Goal: Information Seeking & Learning: Check status

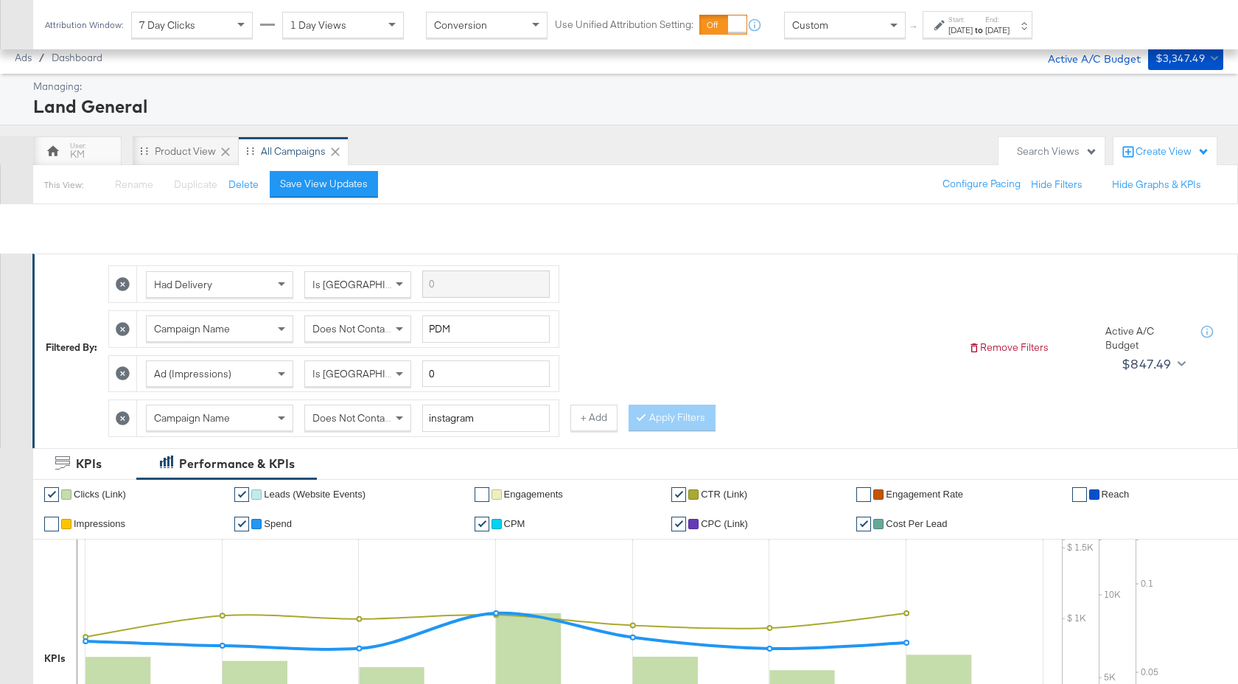
scroll to position [721, 0]
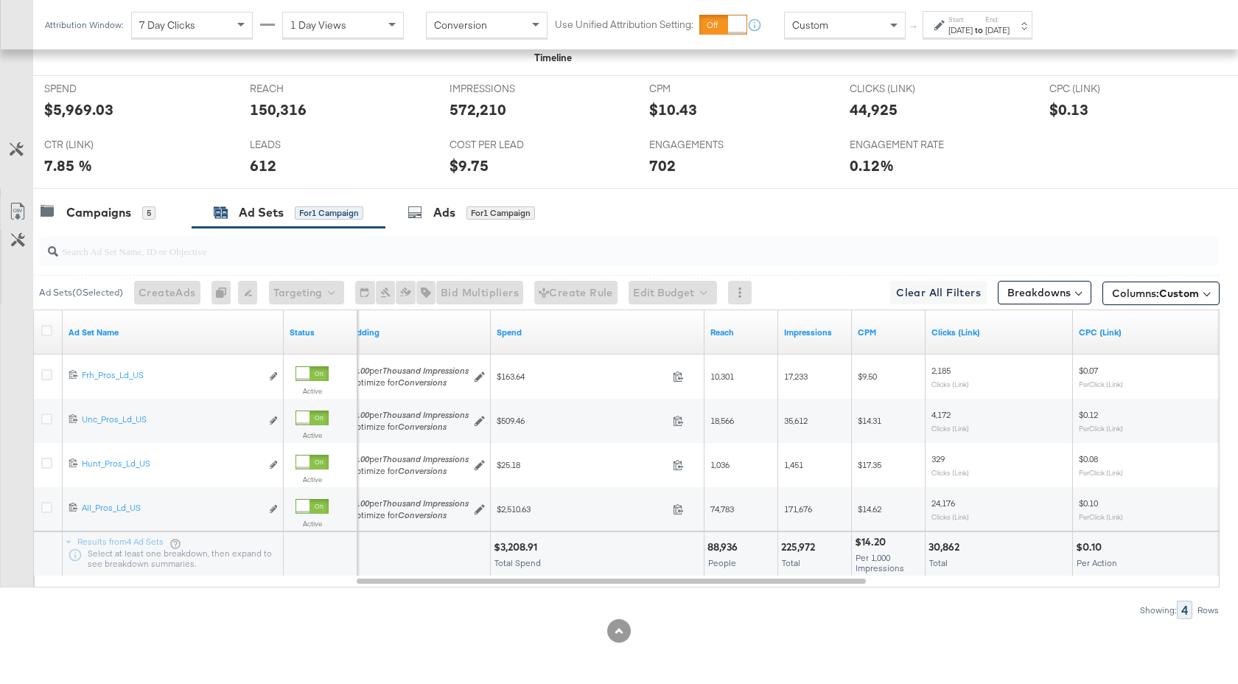
click at [973, 22] on label "Start:" at bounding box center [961, 20] width 24 height 10
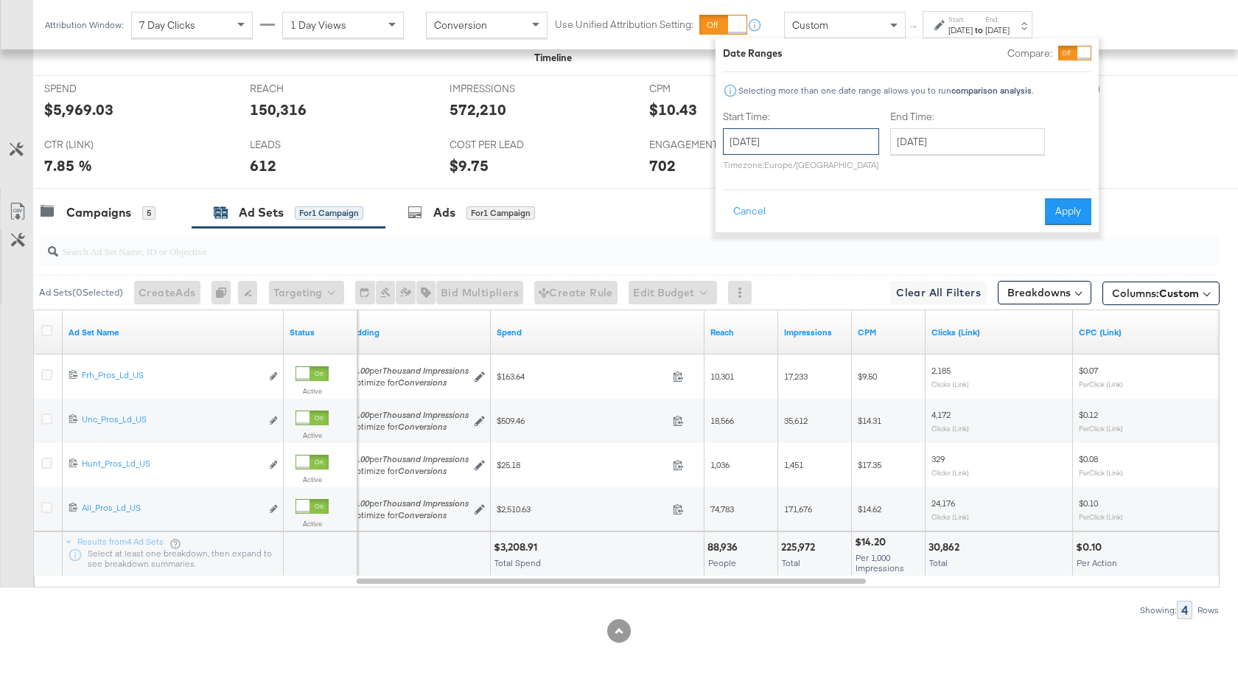
click at [853, 136] on input "[DATE]" at bounding box center [801, 141] width 156 height 27
click at [834, 217] on td "4" at bounding box center [840, 216] width 25 height 21
type input "[DATE]"
click at [945, 144] on input "[DATE]" at bounding box center [963, 141] width 155 height 27
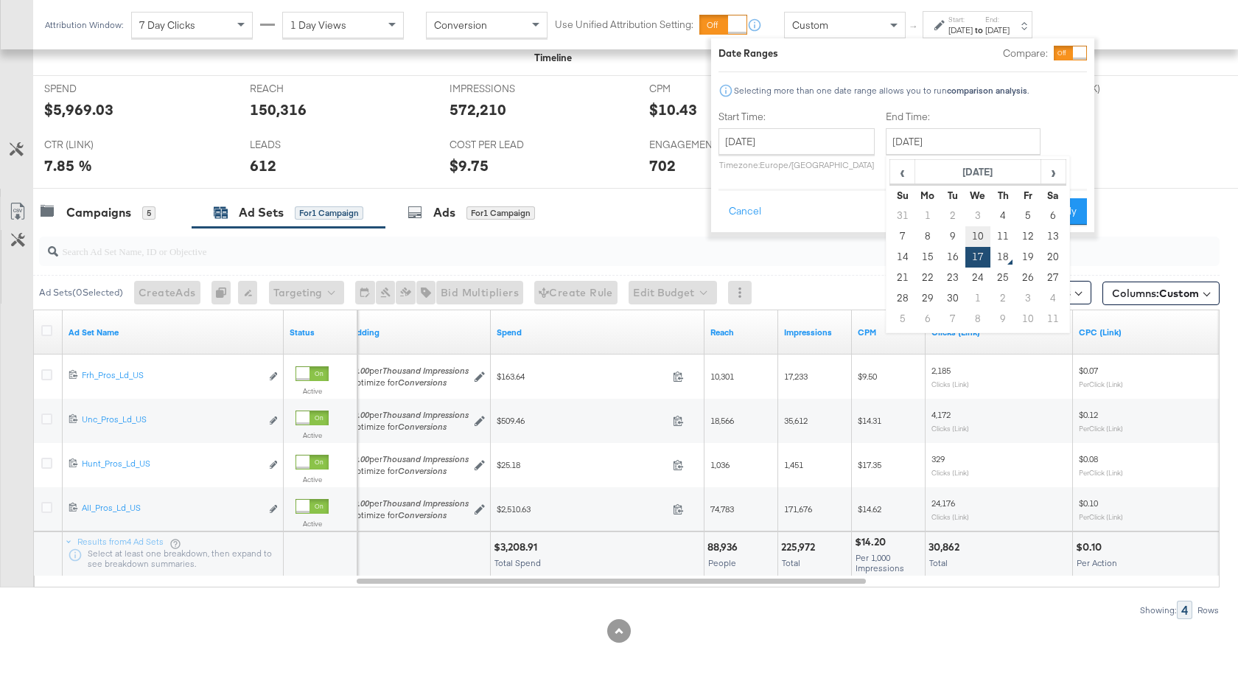
click at [974, 239] on td "10" at bounding box center [977, 236] width 25 height 21
type input "[DATE]"
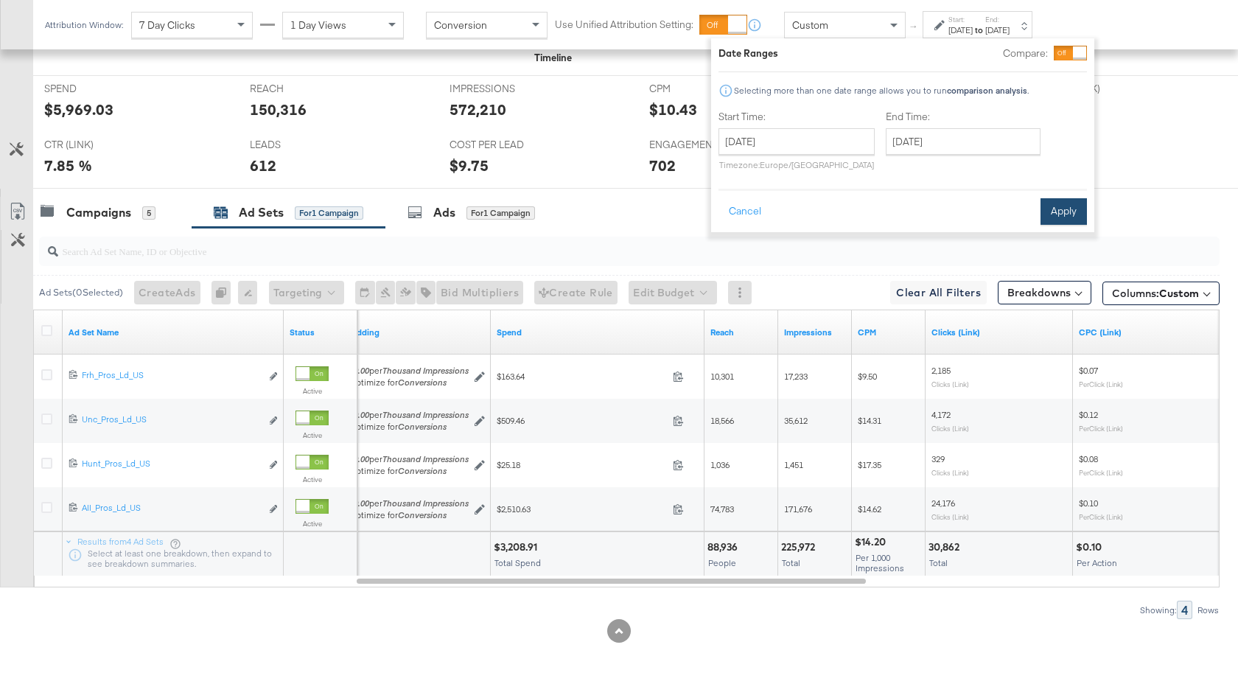
click at [1072, 214] on button "Apply" at bounding box center [1064, 211] width 46 height 27
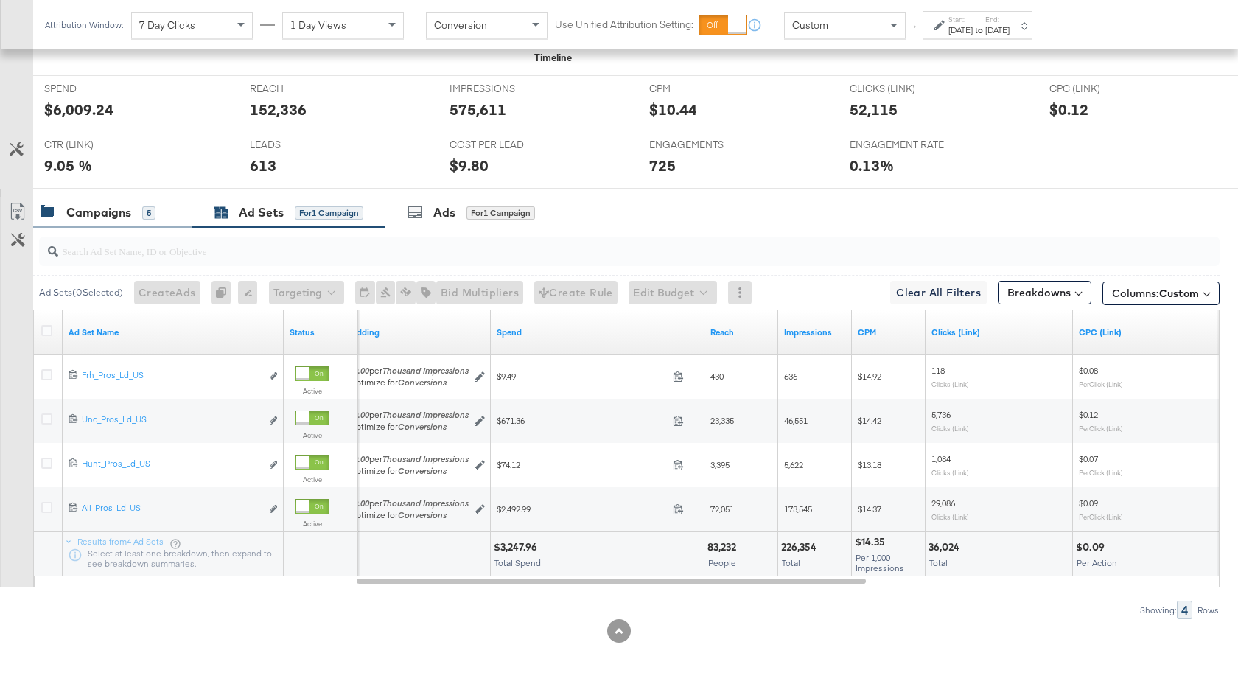
click at [110, 220] on div "Campaigns" at bounding box center [98, 212] width 65 height 17
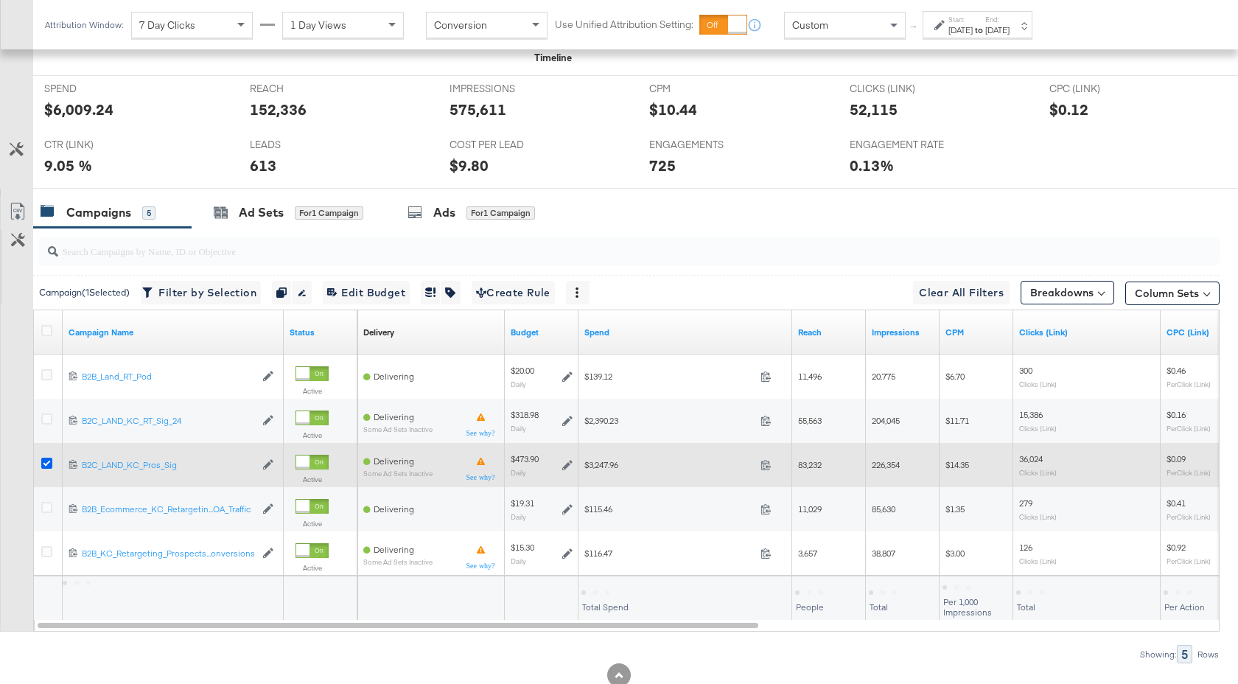
click at [45, 464] on icon at bounding box center [46, 463] width 11 height 11
click at [0, 0] on input "checkbox" at bounding box center [0, 0] width 0 height 0
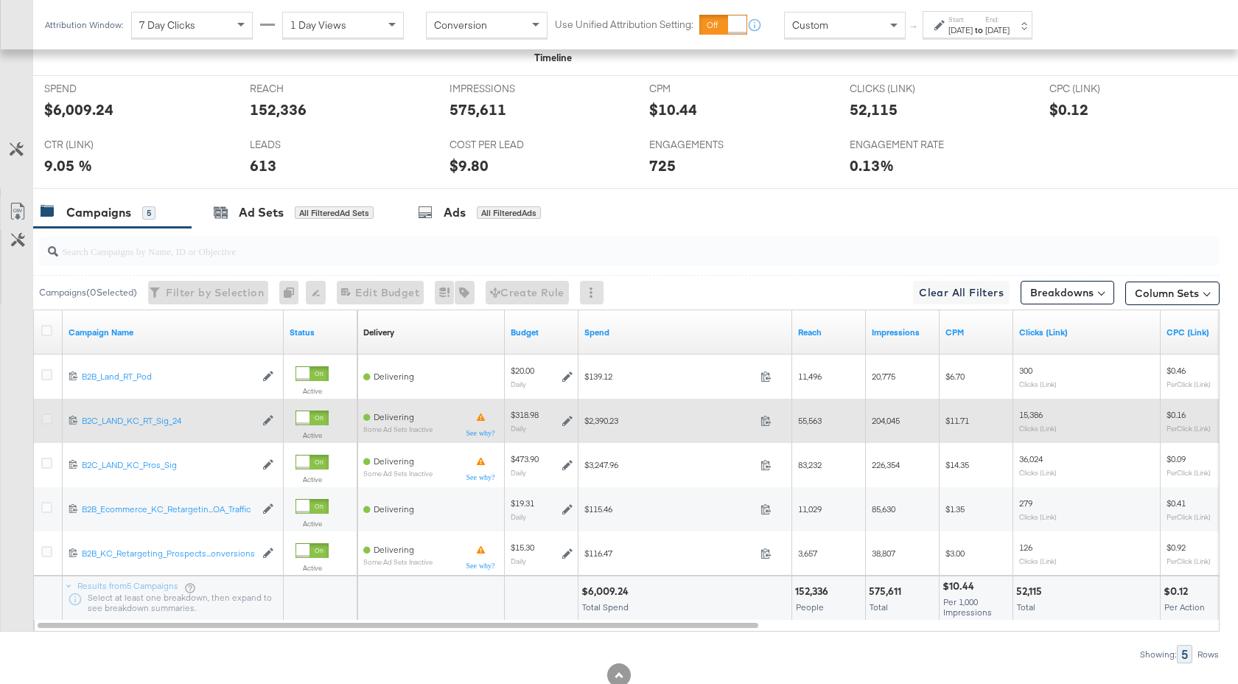
click at [47, 419] on icon at bounding box center [46, 418] width 11 height 11
click at [0, 0] on input "checkbox" at bounding box center [0, 0] width 0 height 0
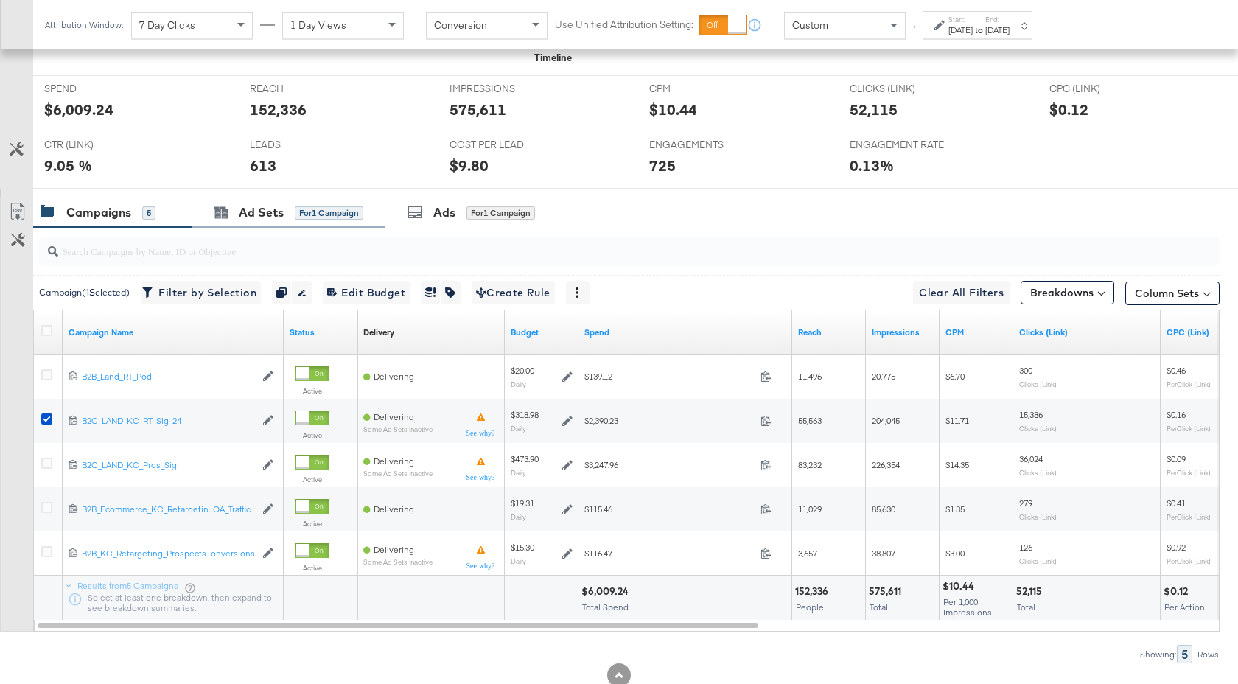
click at [283, 224] on div "Ad Sets for 1 Campaign" at bounding box center [289, 213] width 194 height 32
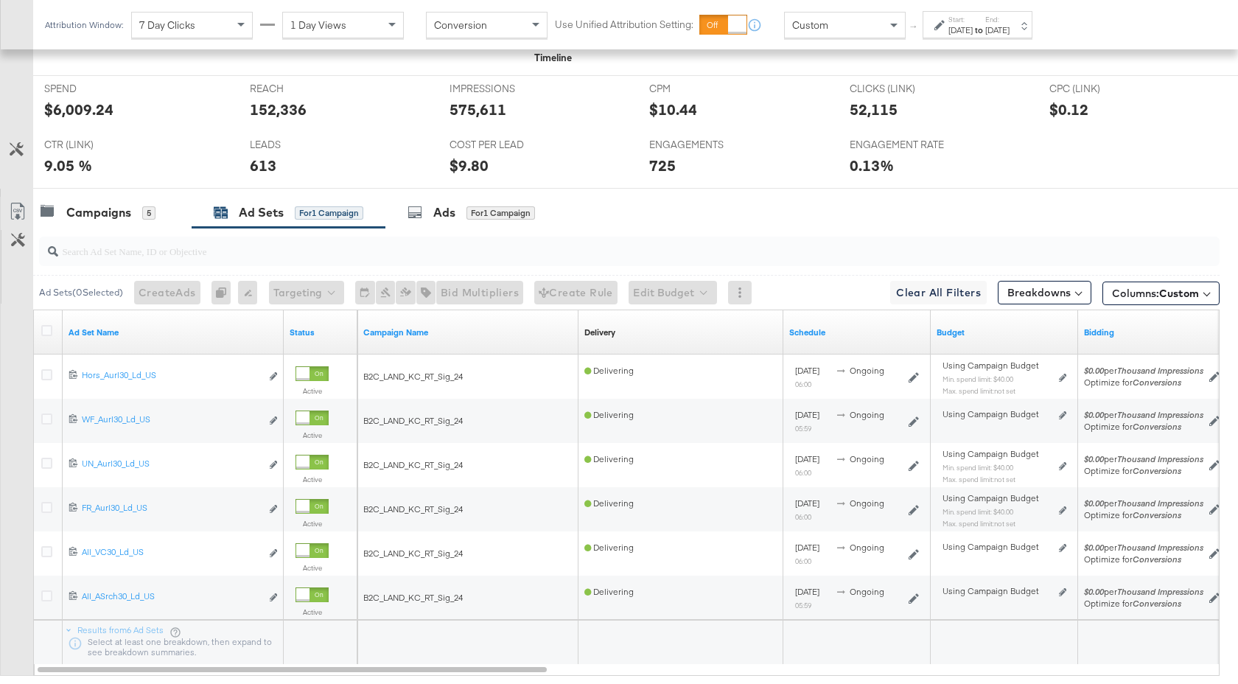
scroll to position [809, 0]
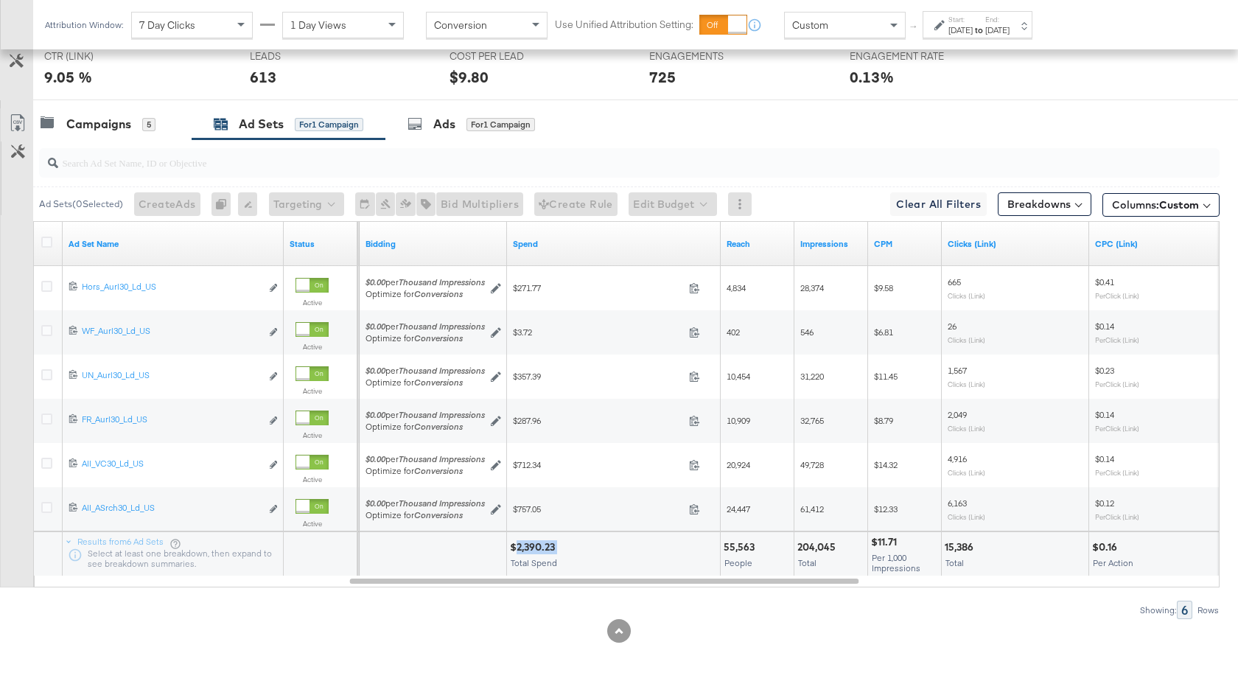
drag, startPoint x: 559, startPoint y: 548, endPoint x: 515, endPoint y: 548, distance: 43.5
click at [515, 548] on div "$2,390.23" at bounding box center [534, 547] width 49 height 14
copy div "2,390.23"
drag, startPoint x: 755, startPoint y: 548, endPoint x: 725, endPoint y: 549, distance: 30.2
click at [725, 549] on div "55,563" at bounding box center [741, 547] width 35 height 14
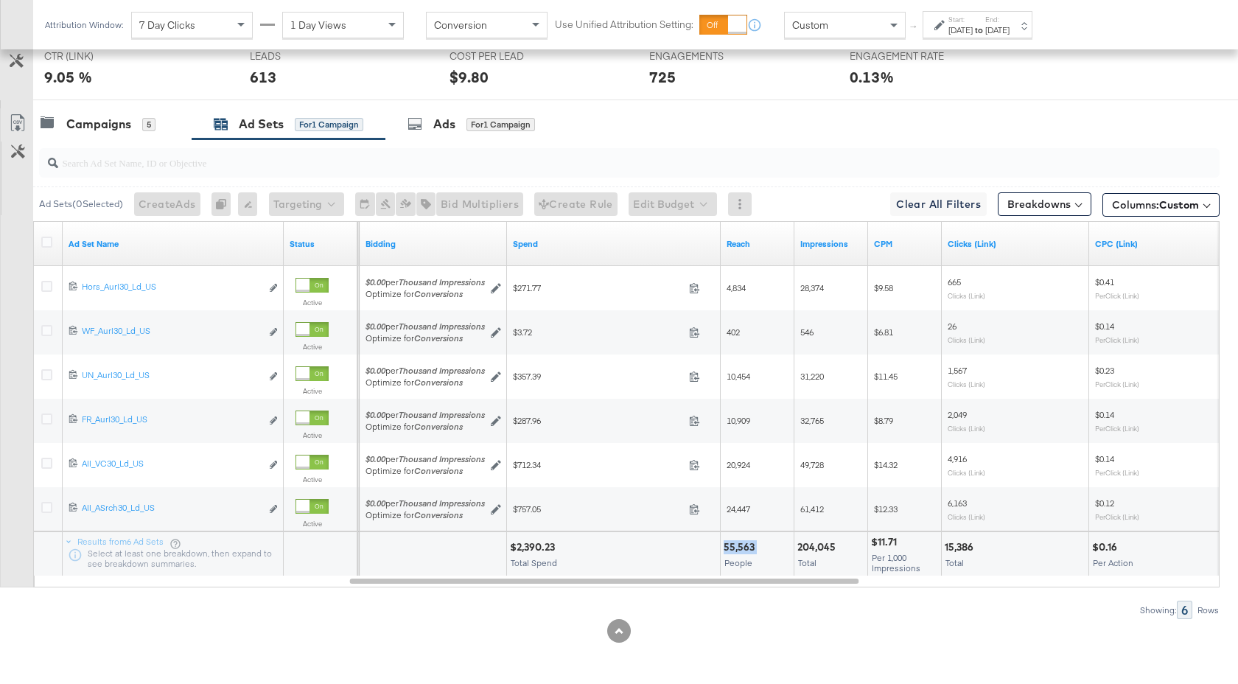
copy div "55,563"
drag, startPoint x: 834, startPoint y: 546, endPoint x: 797, endPoint y: 546, distance: 36.8
click at [797, 546] on div "204,045" at bounding box center [818, 547] width 43 height 14
copy div "204,045"
drag, startPoint x: 974, startPoint y: 548, endPoint x: 943, endPoint y: 548, distance: 31.0
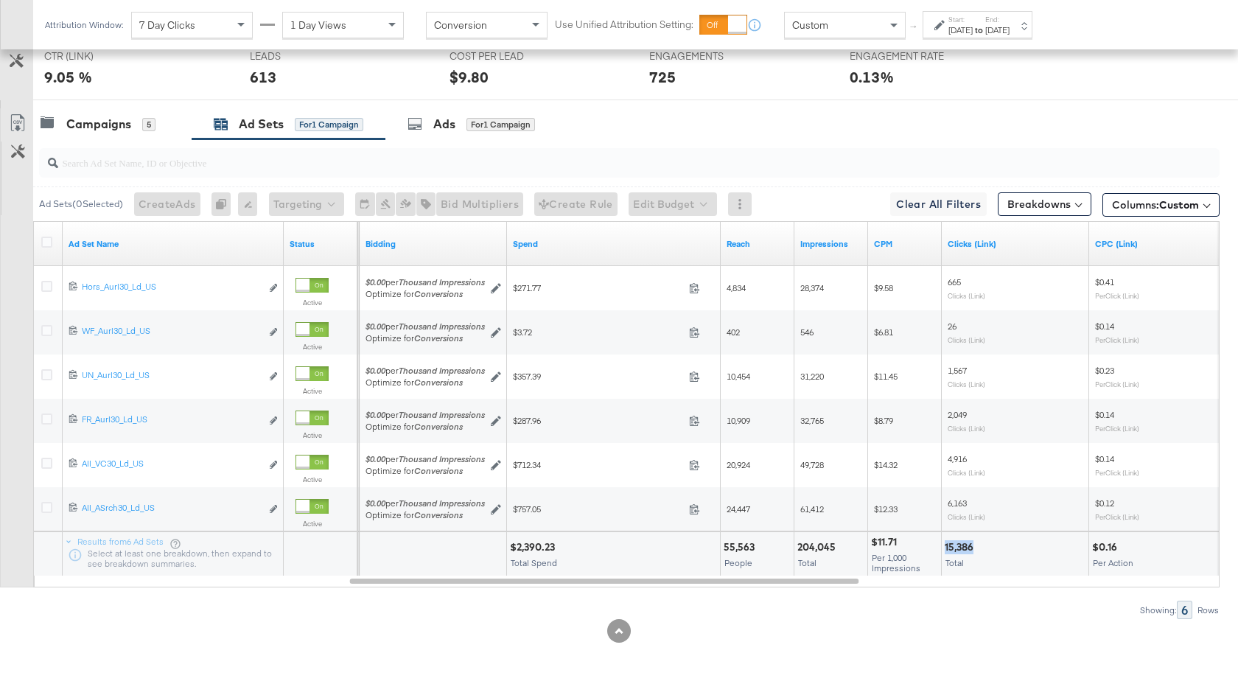
click at [943, 548] on div "15,386 Total" at bounding box center [1015, 554] width 147 height 44
copy div "15,386"
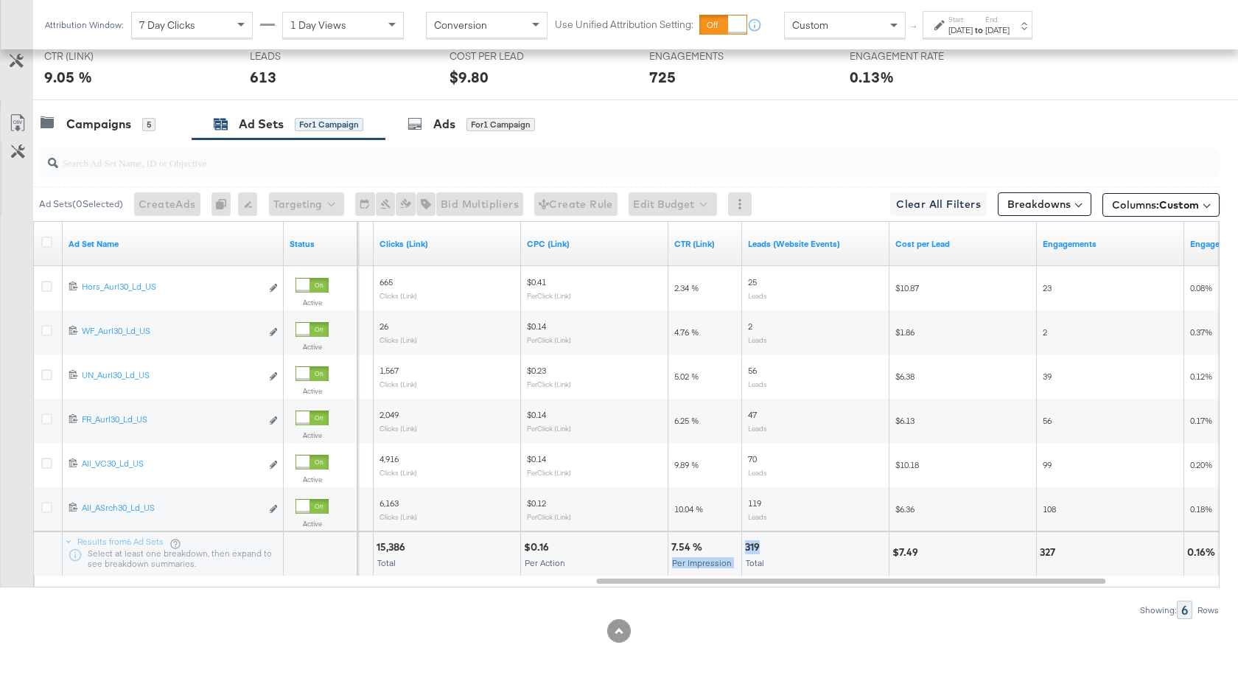
drag, startPoint x: 761, startPoint y: 548, endPoint x: 739, endPoint y: 547, distance: 21.4
click at [739, 548] on div "$11.71 Per 1,000 Impressions 15,386 Total $0.16 Per Action 7.54 % Per Impressio…" at bounding box center [275, 553] width 2409 height 44
click at [767, 545] on div at bounding box center [825, 547] width 122 height 14
drag, startPoint x: 758, startPoint y: 547, endPoint x: 744, endPoint y: 547, distance: 14.0
click at [745, 547] on div "319" at bounding box center [754, 547] width 19 height 14
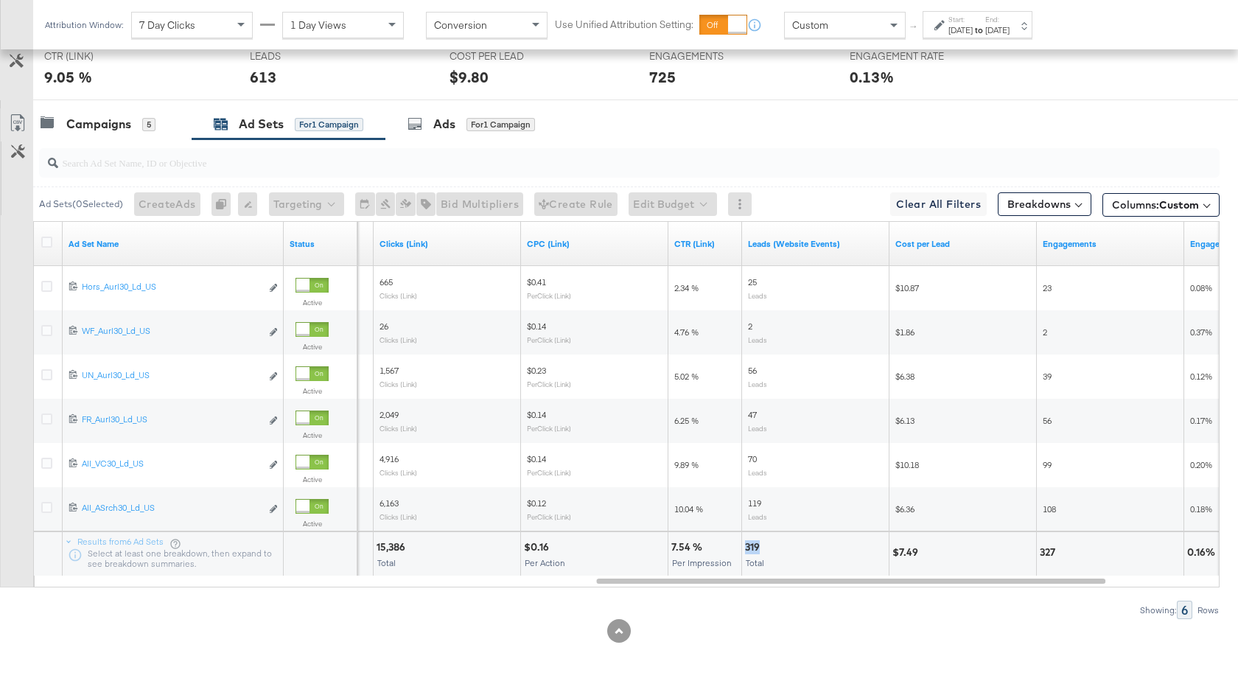
copy div "319"
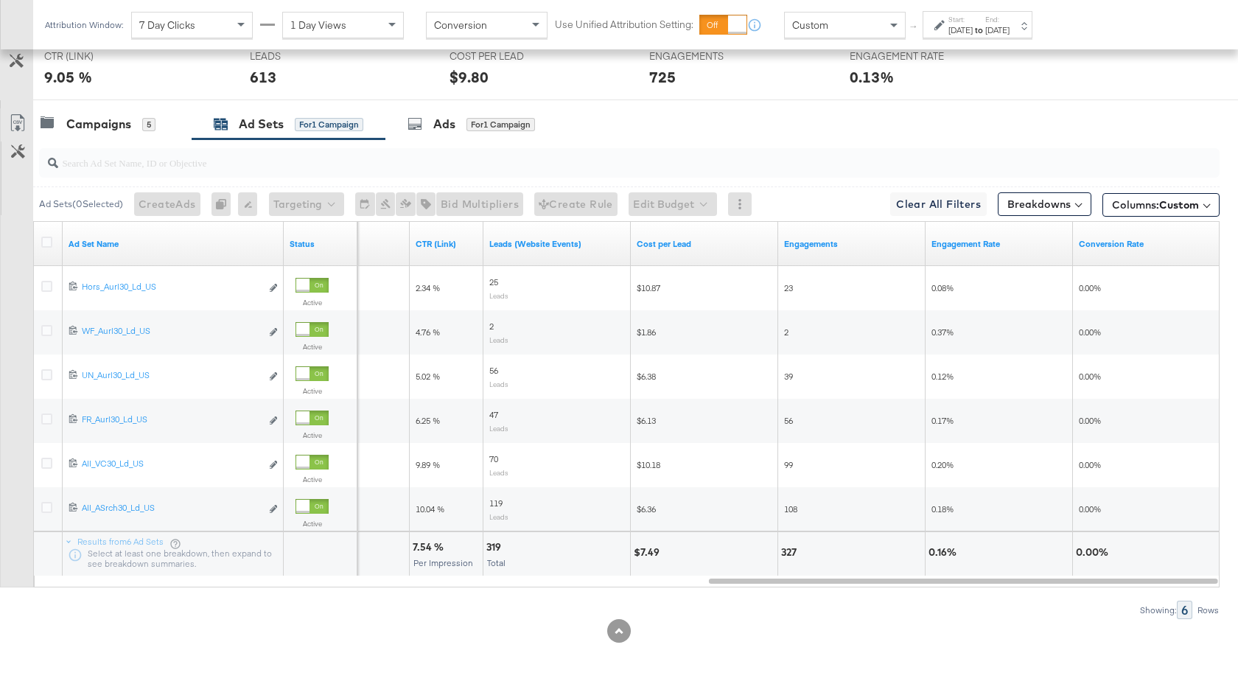
click at [985, 27] on strong "to" at bounding box center [979, 29] width 13 height 11
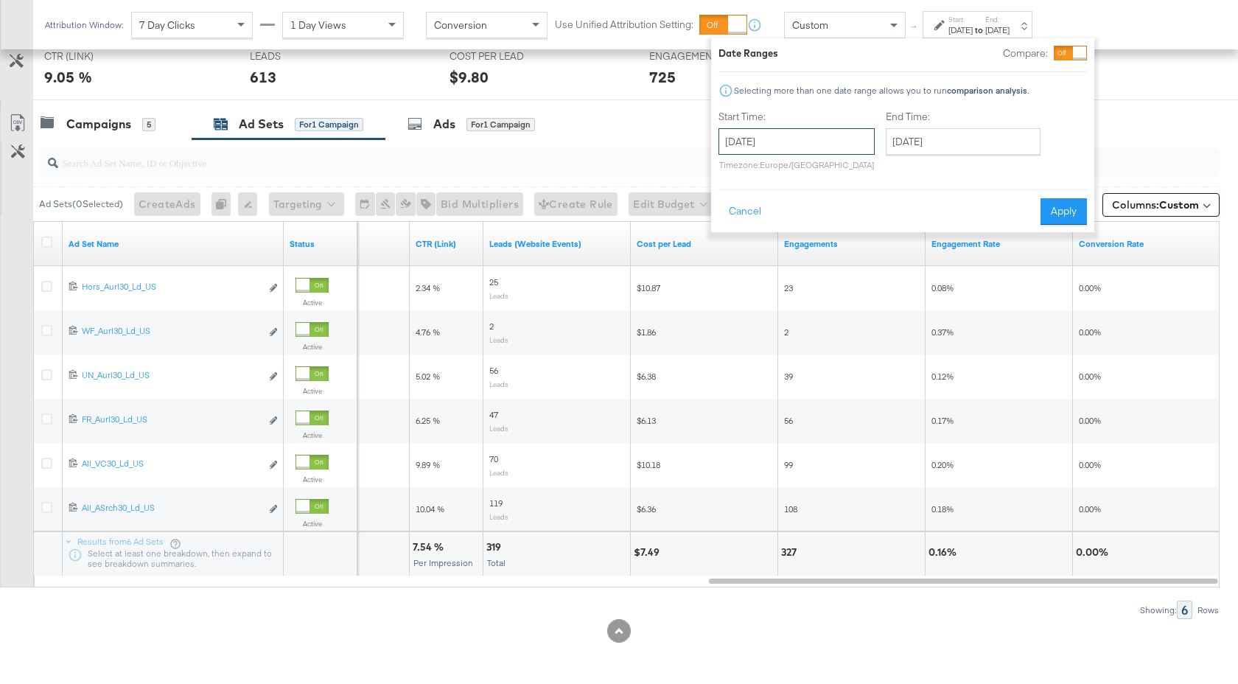
click at [825, 151] on input "[DATE]" at bounding box center [797, 141] width 156 height 27
click at [832, 227] on td "11" at bounding box center [835, 236] width 25 height 21
type input "[DATE]"
click at [956, 144] on input "[DATE]" at bounding box center [967, 141] width 155 height 27
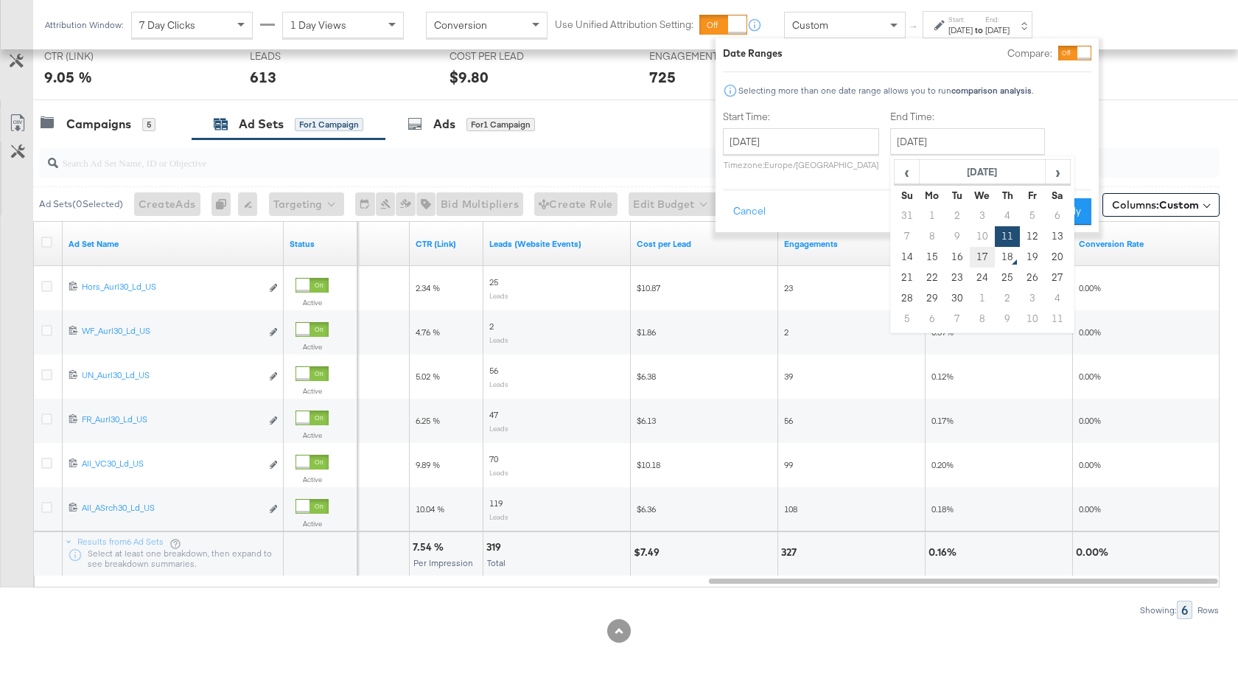
click at [974, 254] on td "17" at bounding box center [982, 257] width 25 height 21
type input "[DATE]"
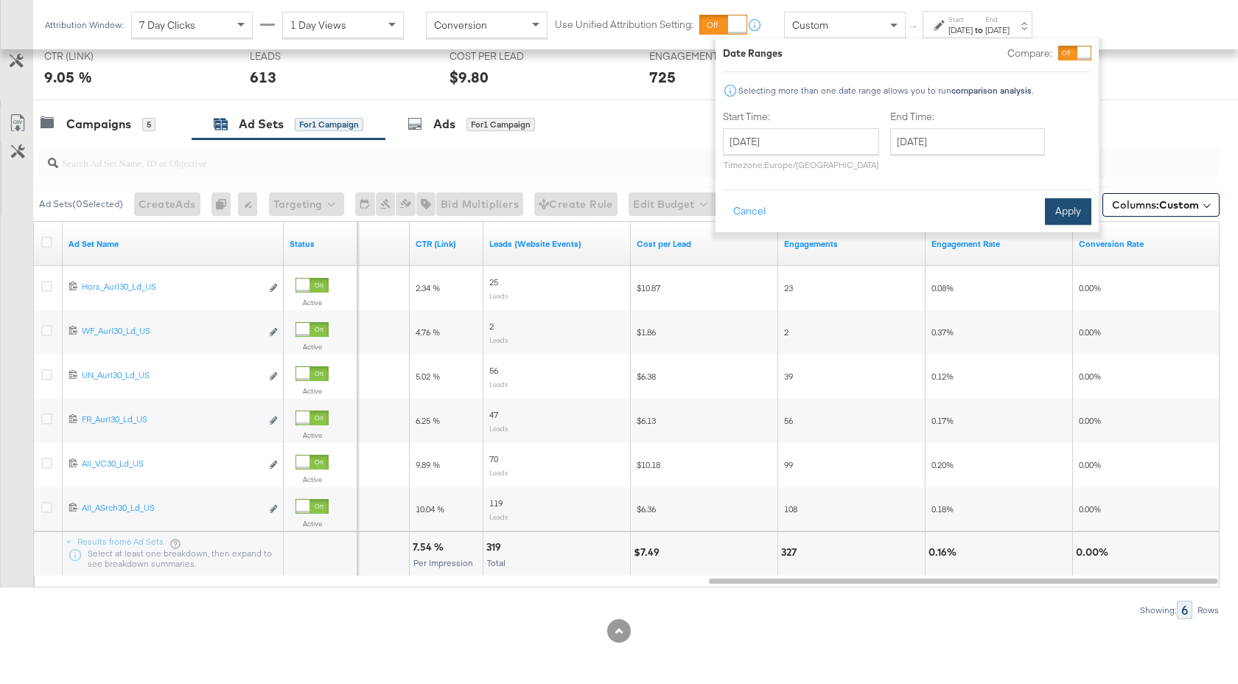
click at [1066, 214] on button "Apply" at bounding box center [1068, 211] width 46 height 27
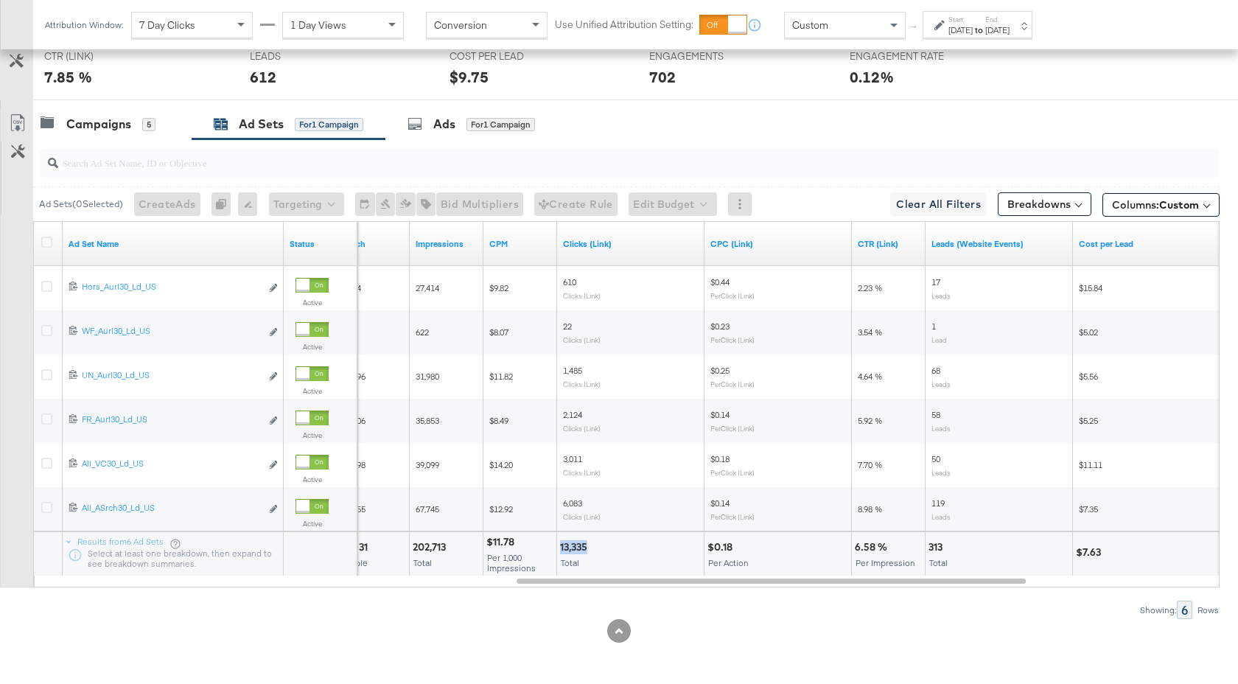
drag, startPoint x: 586, startPoint y: 547, endPoint x: 558, endPoint y: 547, distance: 28.0
click at [558, 547] on div "13,335 Total" at bounding box center [630, 554] width 147 height 44
copy div "13,335"
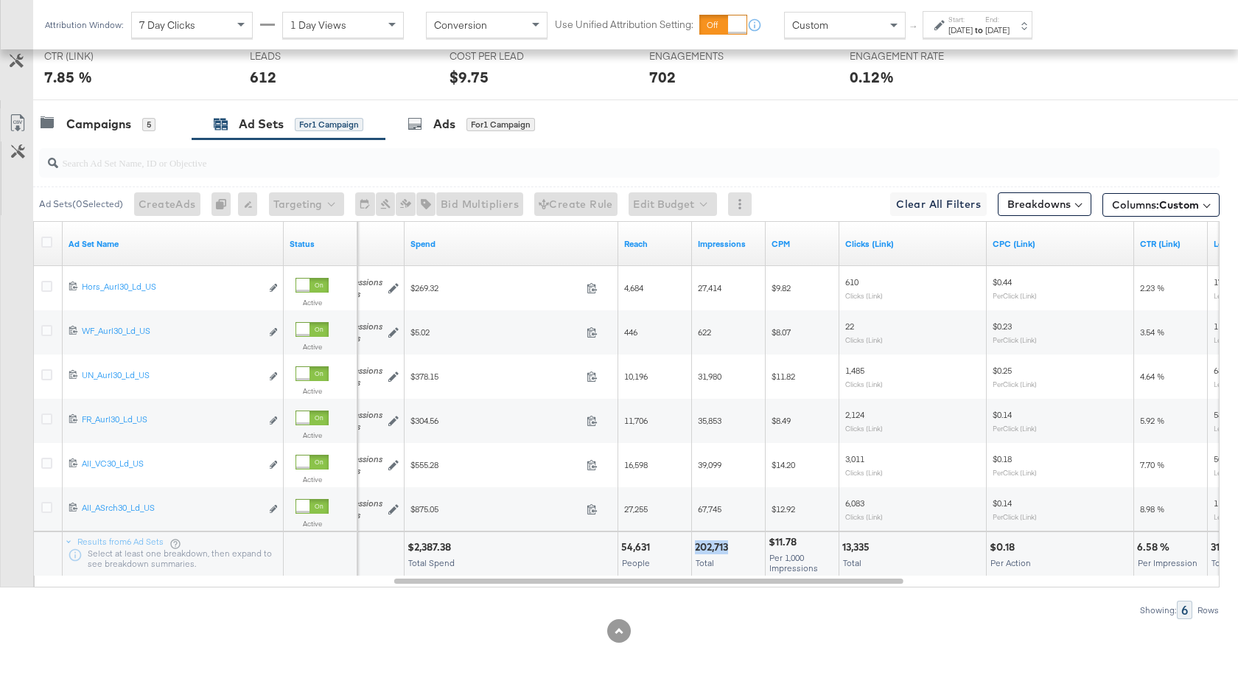
drag, startPoint x: 730, startPoint y: 550, endPoint x: 693, endPoint y: 552, distance: 36.9
click at [693, 552] on div "202,713 Total" at bounding box center [728, 554] width 73 height 44
copy div "202,713"
drag, startPoint x: 652, startPoint y: 548, endPoint x: 620, endPoint y: 548, distance: 32.4
click at [620, 548] on div "54,631 People" at bounding box center [654, 554] width 73 height 44
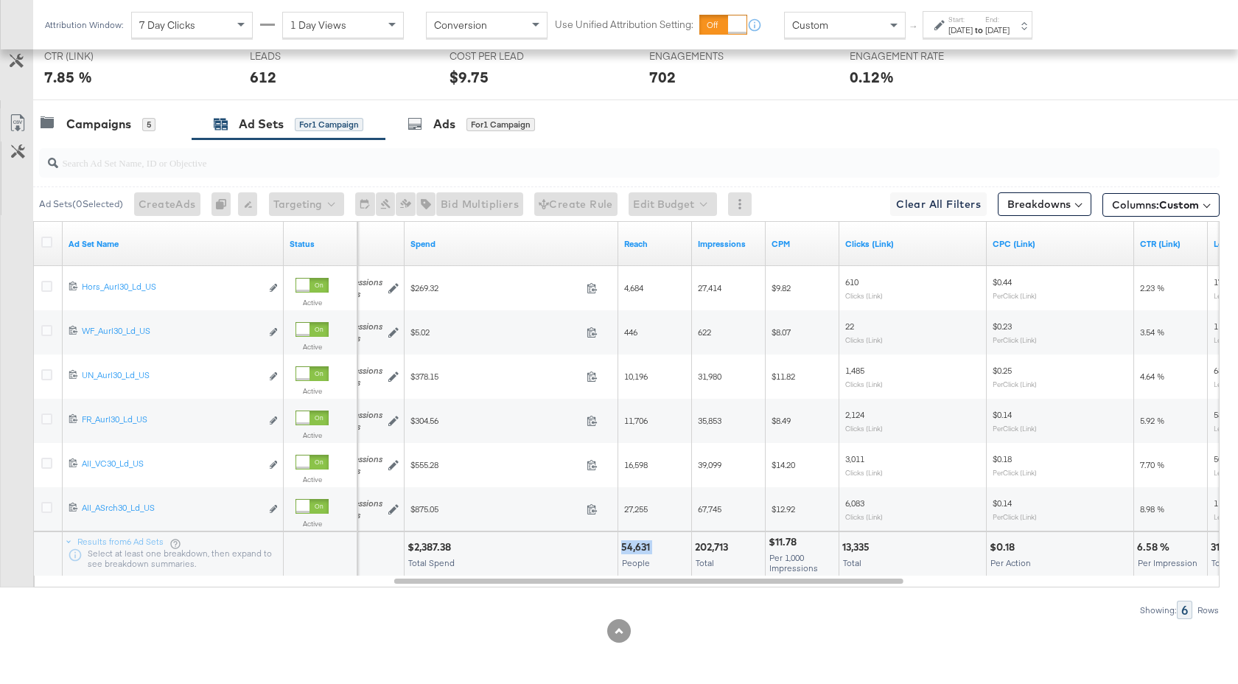
copy div "54,631"
drag, startPoint x: 450, startPoint y: 547, endPoint x: 413, endPoint y: 547, distance: 36.8
click at [413, 547] on div "$2,387.38" at bounding box center [432, 547] width 48 height 14
copy div "2,387.38"
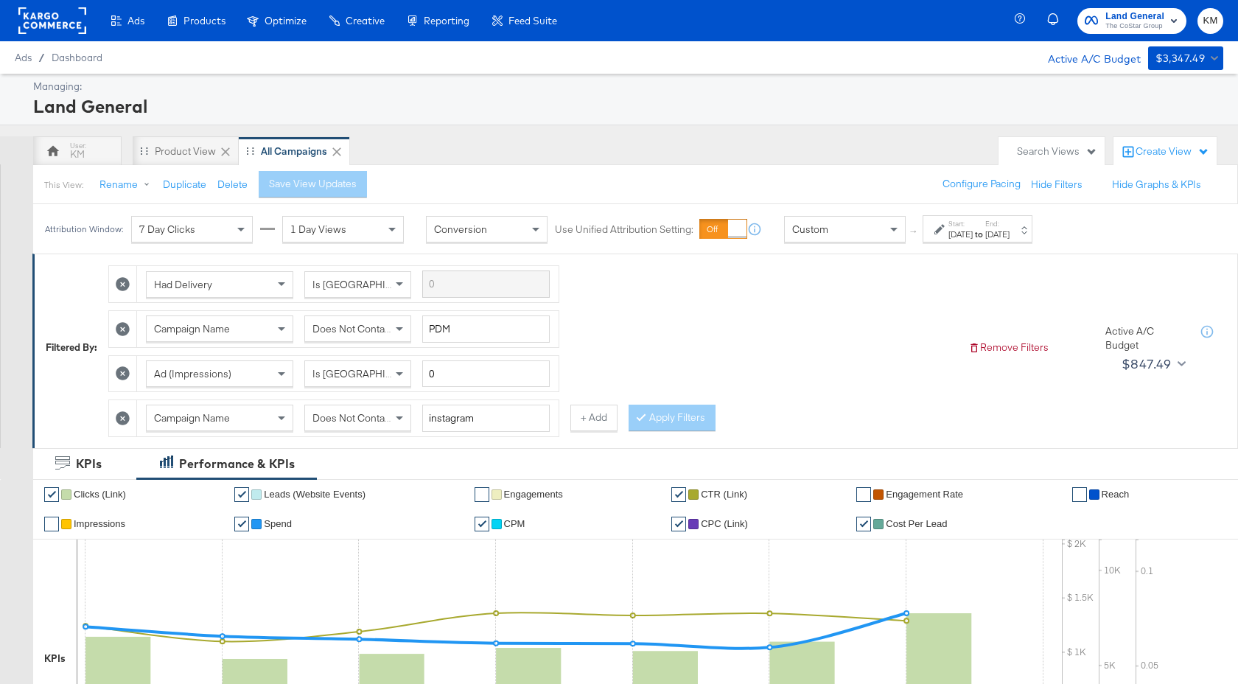
click at [973, 229] on div "[DATE]" at bounding box center [961, 234] width 24 height 12
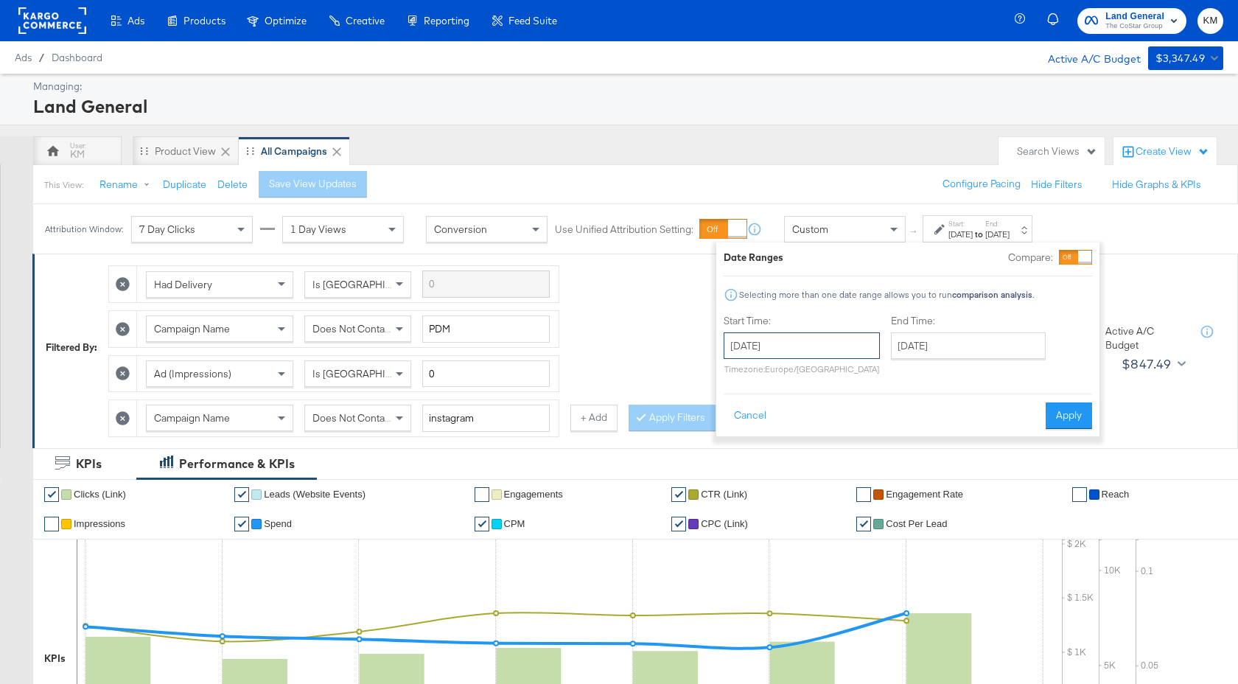
click at [862, 346] on input "[DATE]" at bounding box center [802, 345] width 156 height 27
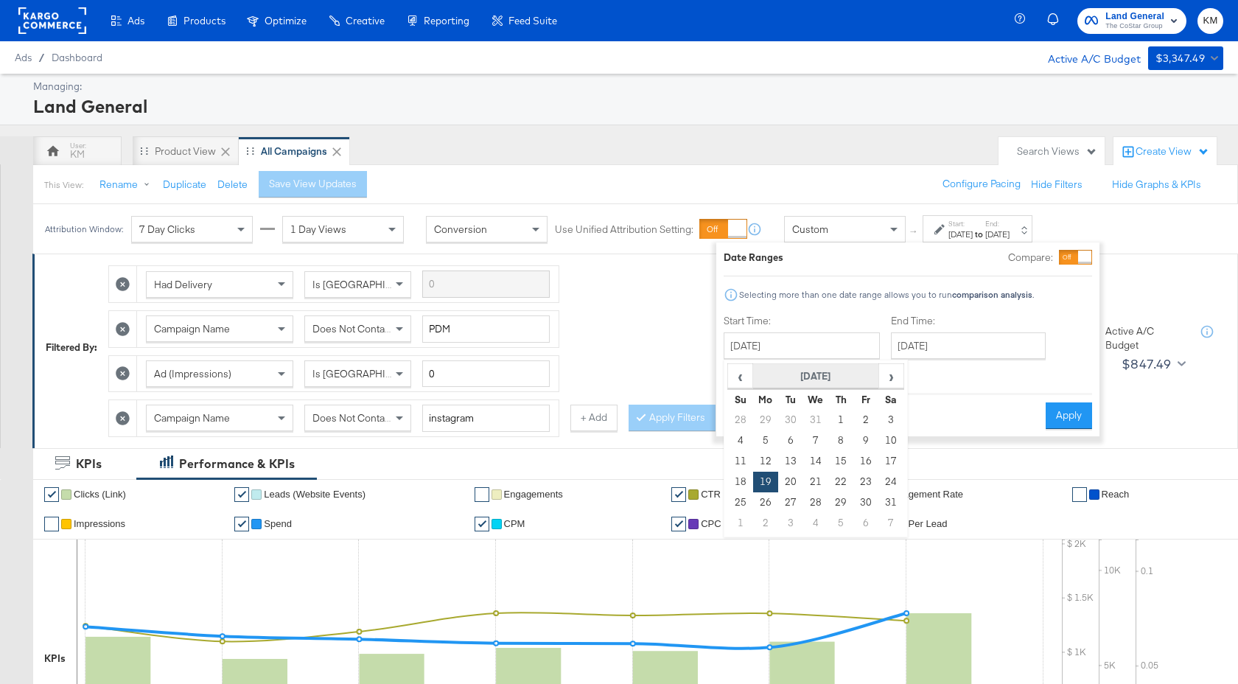
click at [839, 383] on th "August 2024" at bounding box center [816, 376] width 126 height 25
click at [834, 383] on th "2024" at bounding box center [815, 376] width 147 height 25
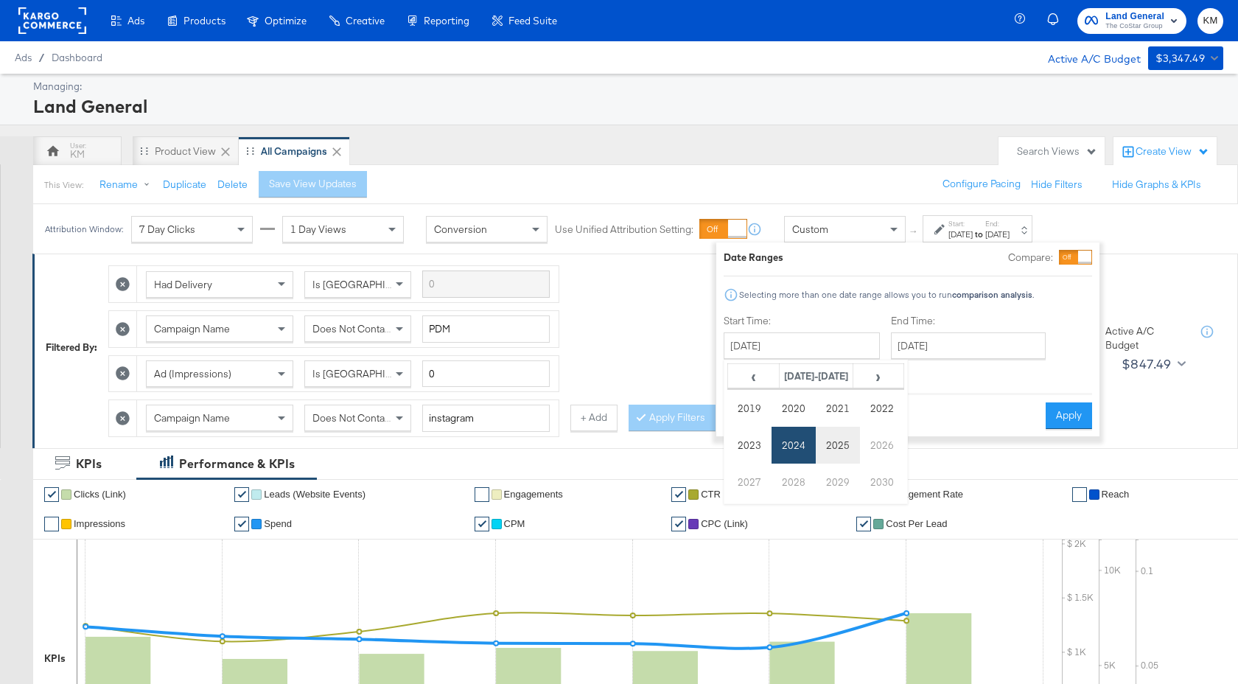
click at [831, 448] on td "2025" at bounding box center [838, 445] width 44 height 37
click at [872, 450] on td "Aug" at bounding box center [882, 445] width 44 height 37
click at [761, 504] on td "25" at bounding box center [765, 502] width 25 height 21
type input "August 25th 2025"
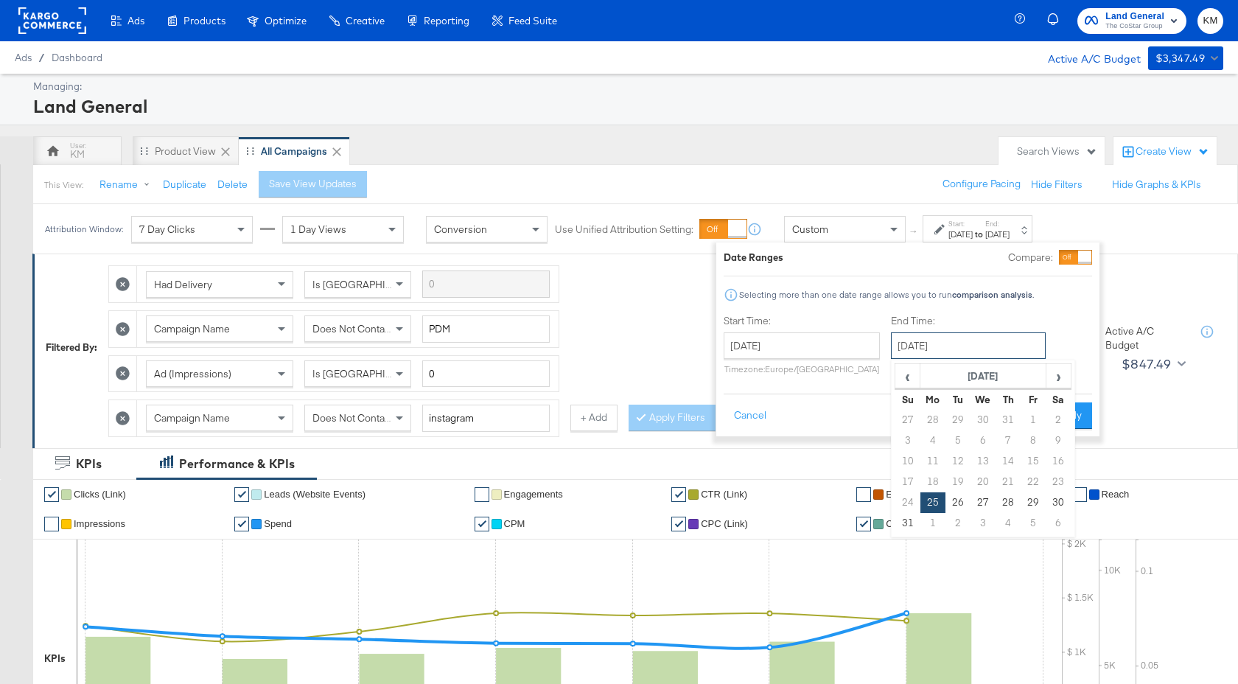
click at [957, 338] on input "August 25th 2025" at bounding box center [968, 345] width 155 height 27
click at [1053, 377] on span "›" at bounding box center [1058, 376] width 23 height 22
click at [981, 458] on td "17" at bounding box center [983, 461] width 25 height 21
type input "[DATE]"
click at [1060, 409] on button "Apply" at bounding box center [1068, 415] width 46 height 27
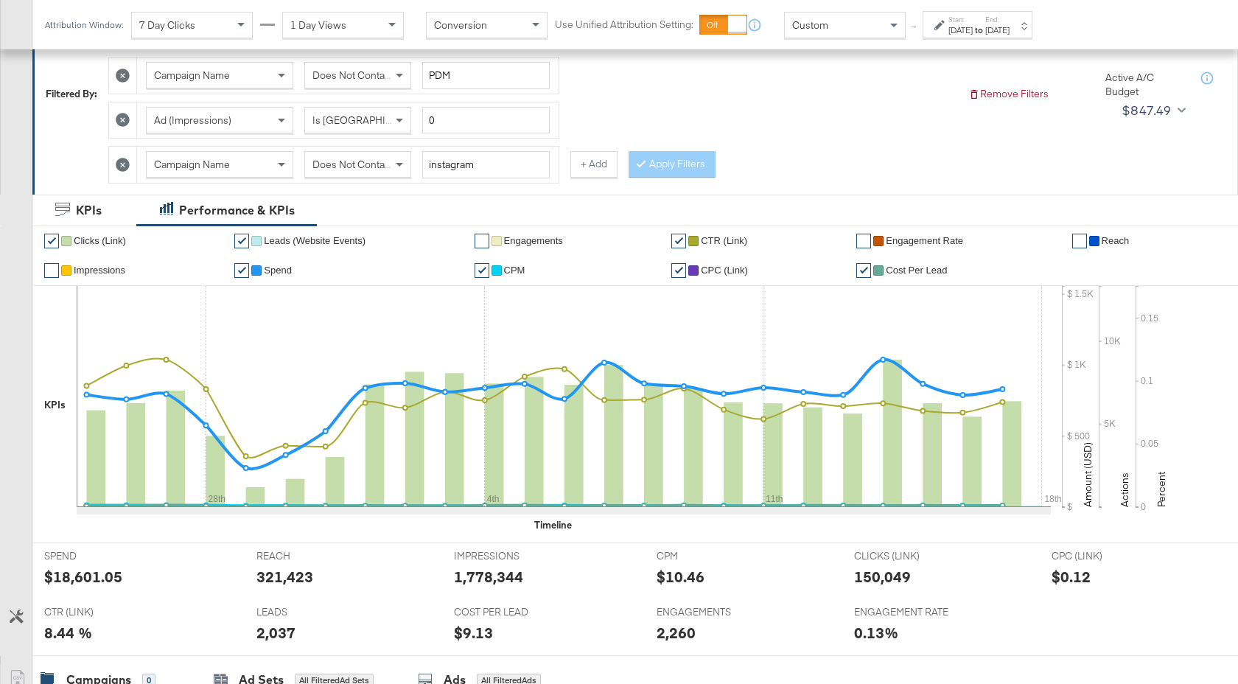
scroll to position [632, 0]
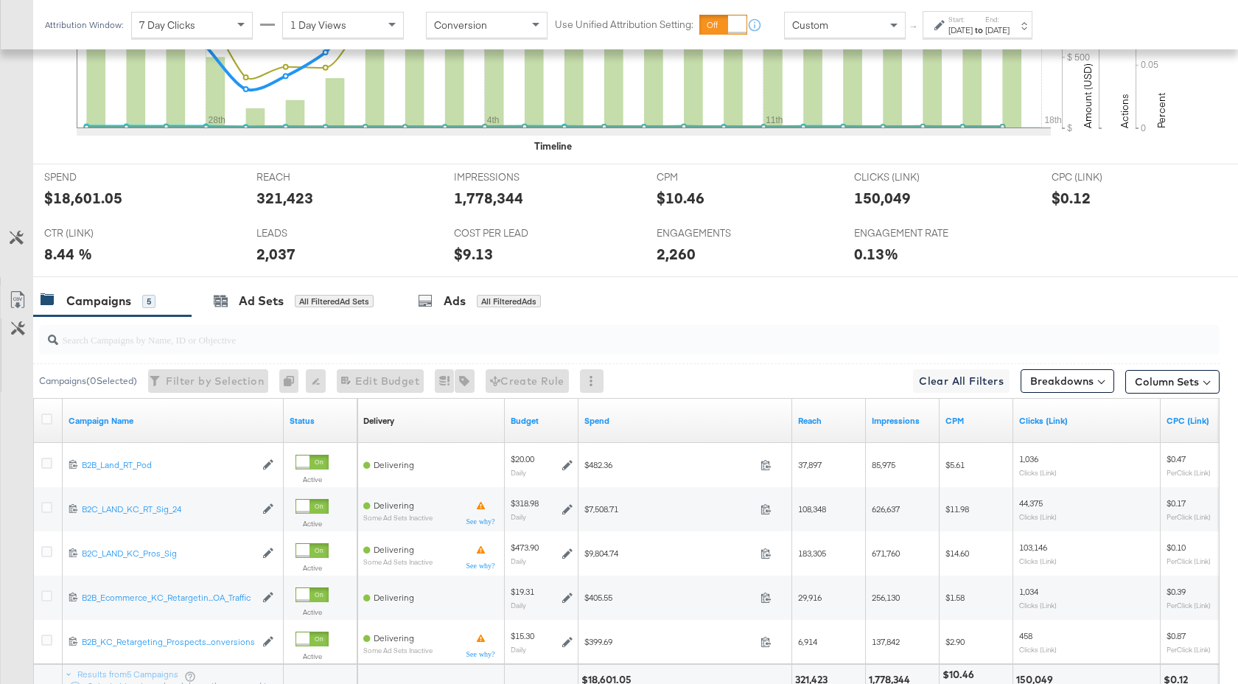
click at [442, 335] on input "search" at bounding box center [585, 333] width 1055 height 29
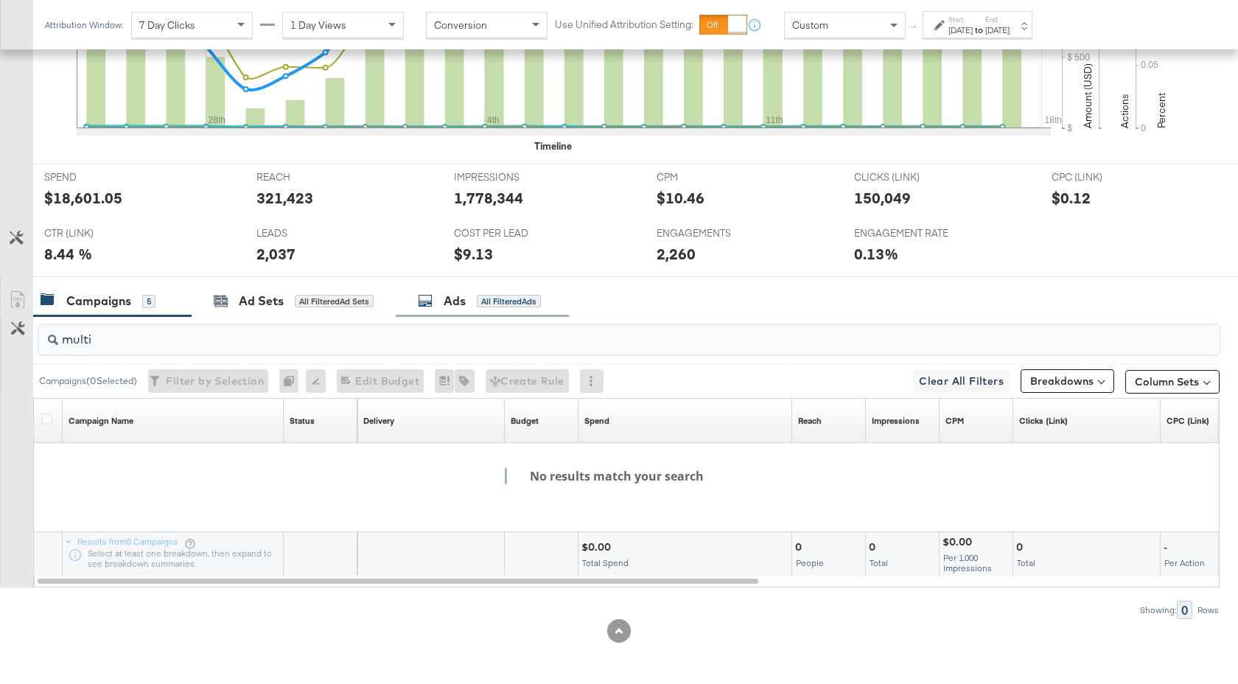
type input "multi"
click at [458, 299] on div "Ads" at bounding box center [455, 301] width 22 height 17
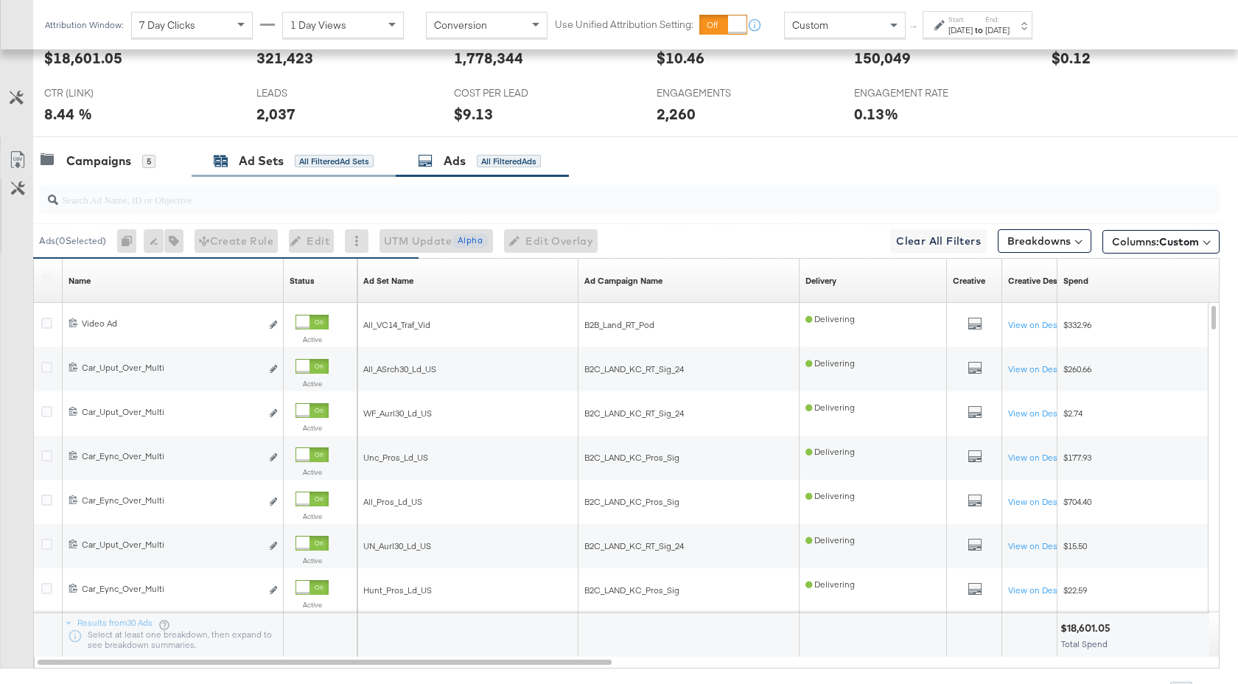
scroll to position [853, 0]
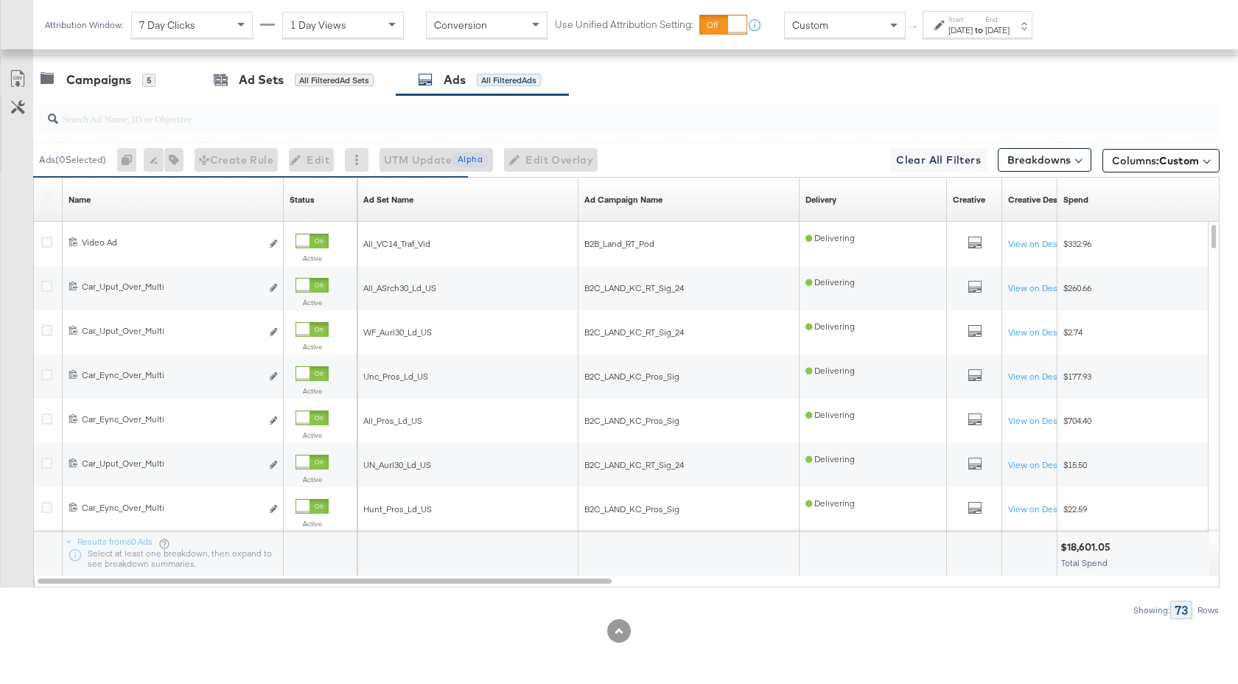
click at [200, 125] on input "search" at bounding box center [585, 112] width 1055 height 29
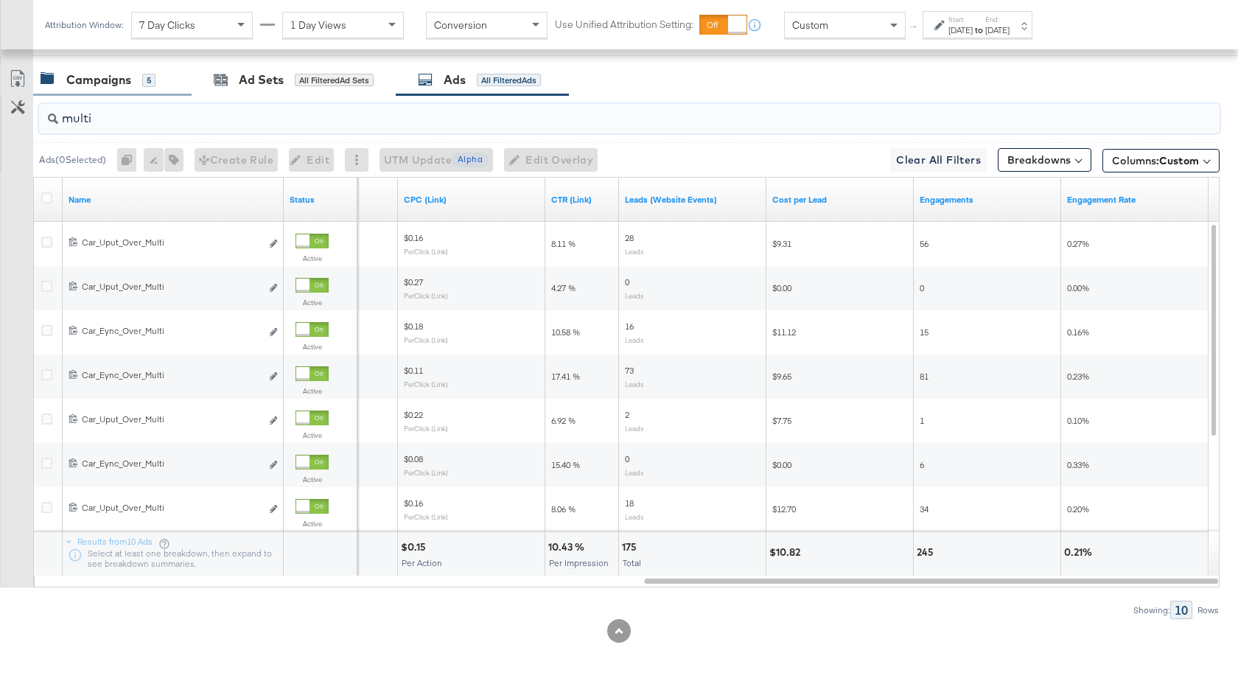
type input "multi"
click at [88, 82] on div "Campaigns" at bounding box center [98, 79] width 65 height 17
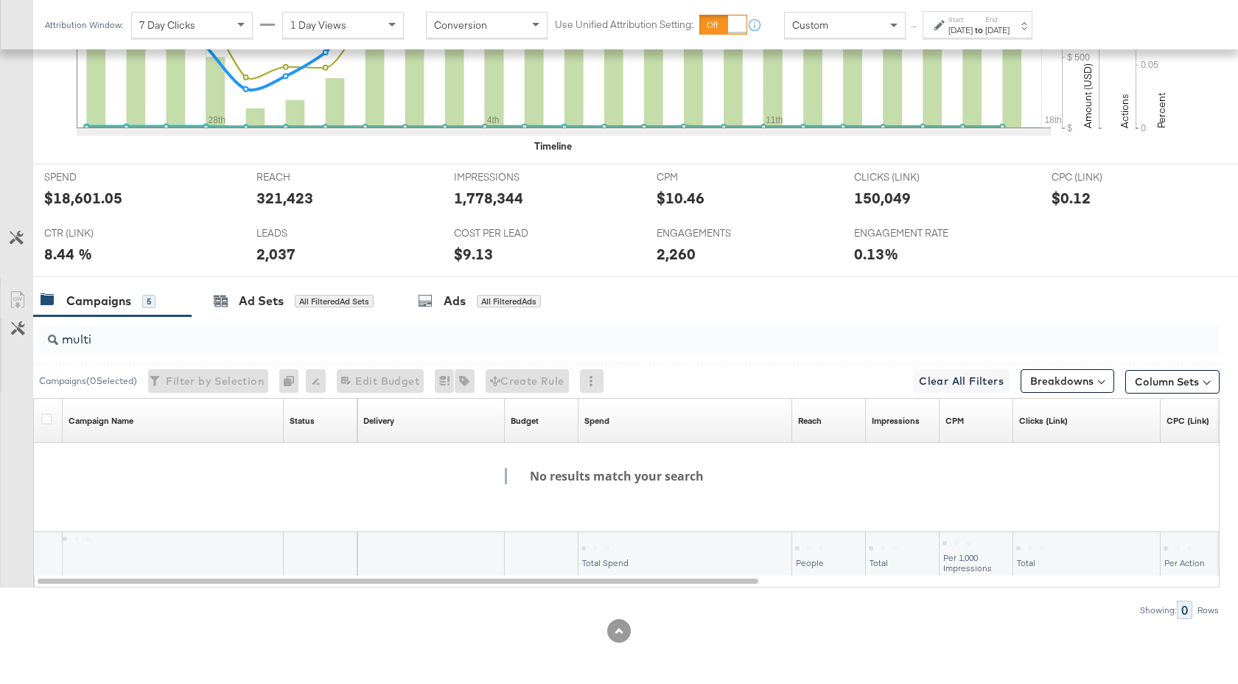
scroll to position [632, 0]
drag, startPoint x: 99, startPoint y: 340, endPoint x: 53, endPoint y: 340, distance: 45.7
click at [53, 340] on div "multi" at bounding box center [629, 339] width 1181 height 29
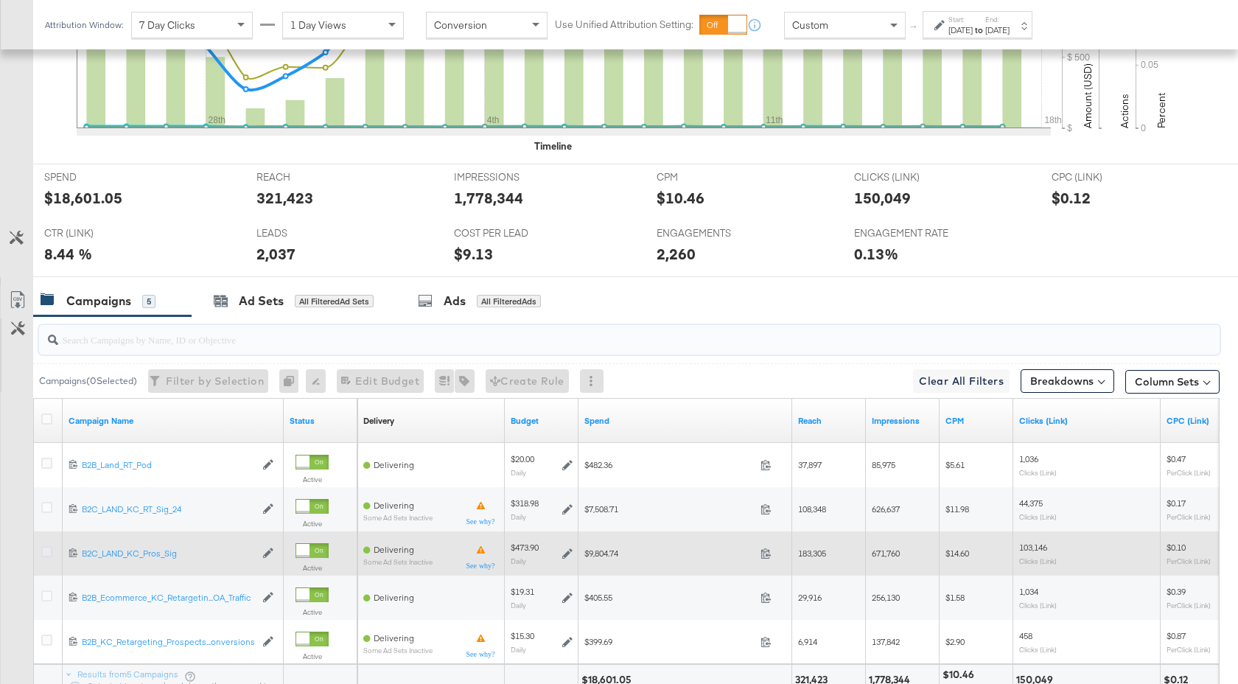
click at [49, 551] on icon at bounding box center [46, 551] width 11 height 11
click at [0, 0] on input "checkbox" at bounding box center [0, 0] width 0 height 0
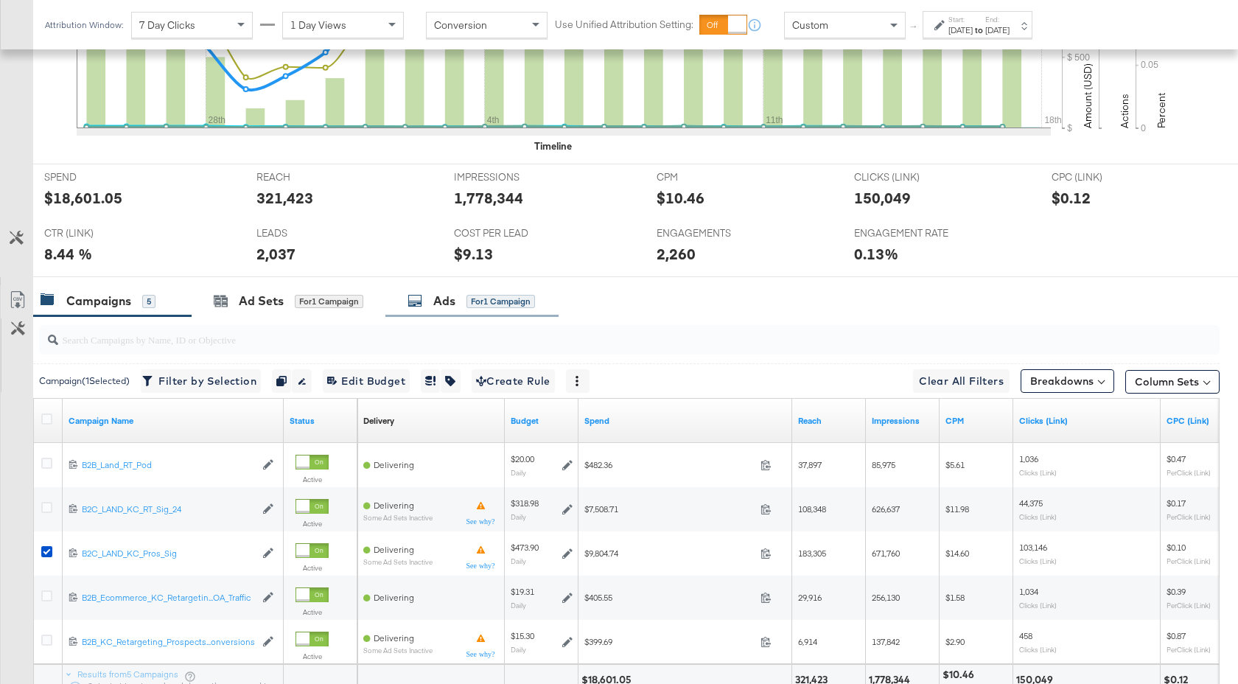
click at [435, 302] on div "Ads" at bounding box center [444, 301] width 22 height 17
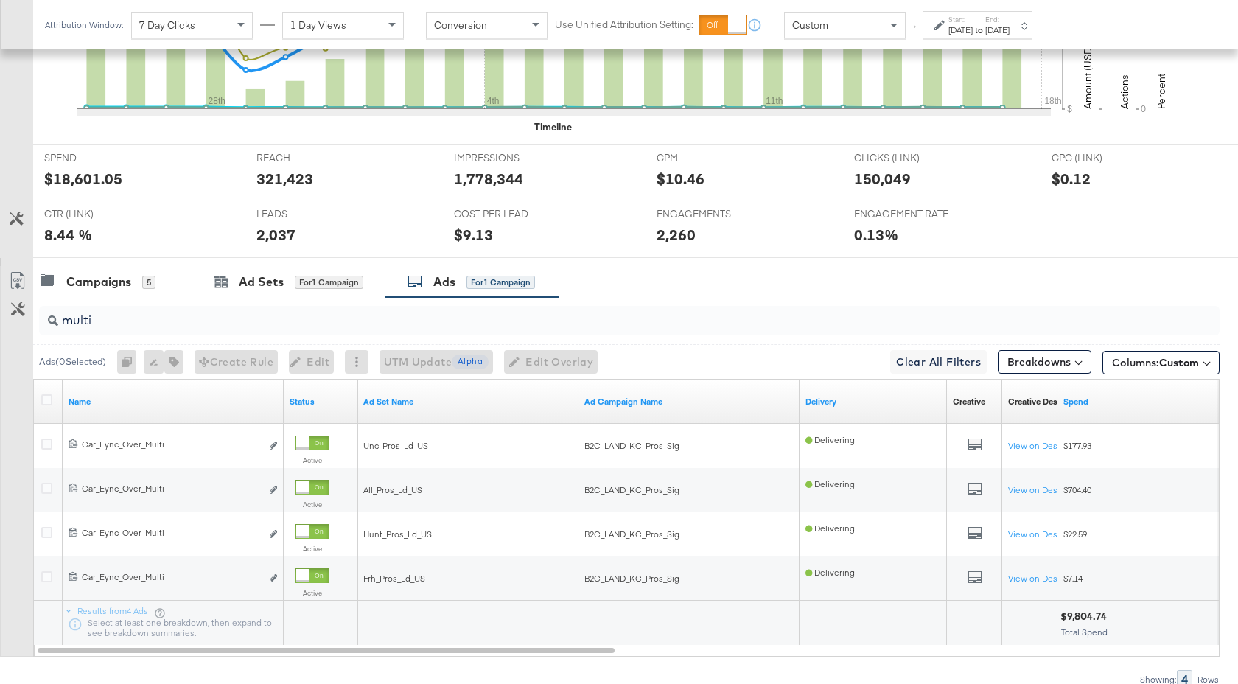
scroll to position [721, 0]
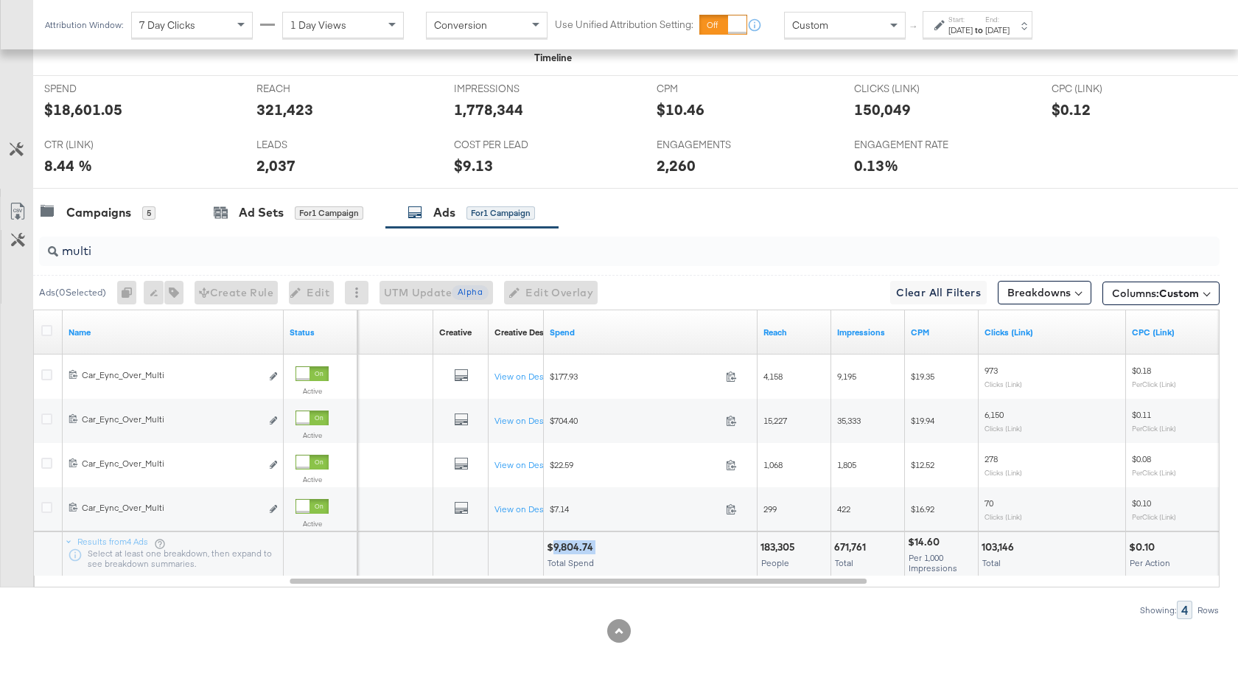
drag, startPoint x: 595, startPoint y: 548, endPoint x: 552, endPoint y: 552, distance: 42.9
click at [552, 552] on div "$9,804.74" at bounding box center [572, 547] width 51 height 14
copy div "9,804.74"
drag, startPoint x: 797, startPoint y: 547, endPoint x: 760, endPoint y: 547, distance: 36.8
click at [760, 547] on div "183,305 People" at bounding box center [794, 554] width 73 height 44
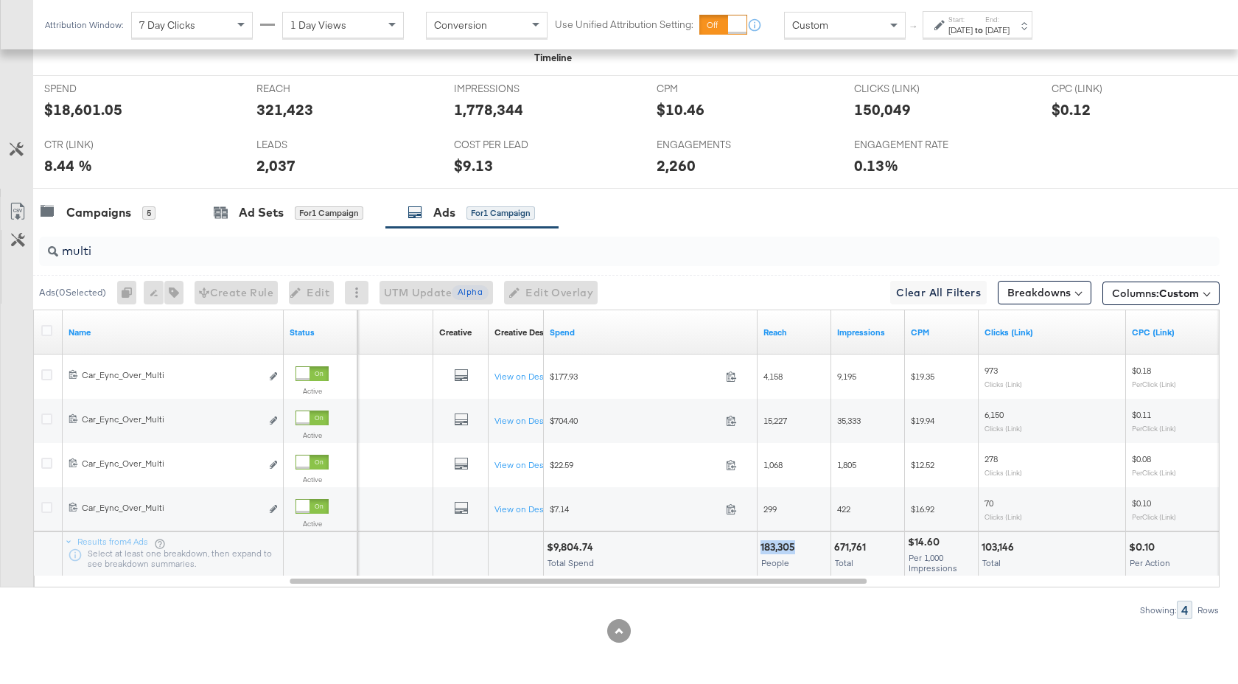
copy div "183,305"
drag, startPoint x: 866, startPoint y: 546, endPoint x: 833, endPoint y: 548, distance: 33.2
click at [833, 548] on div "671,761 Total" at bounding box center [867, 554] width 73 height 44
copy div "671,761"
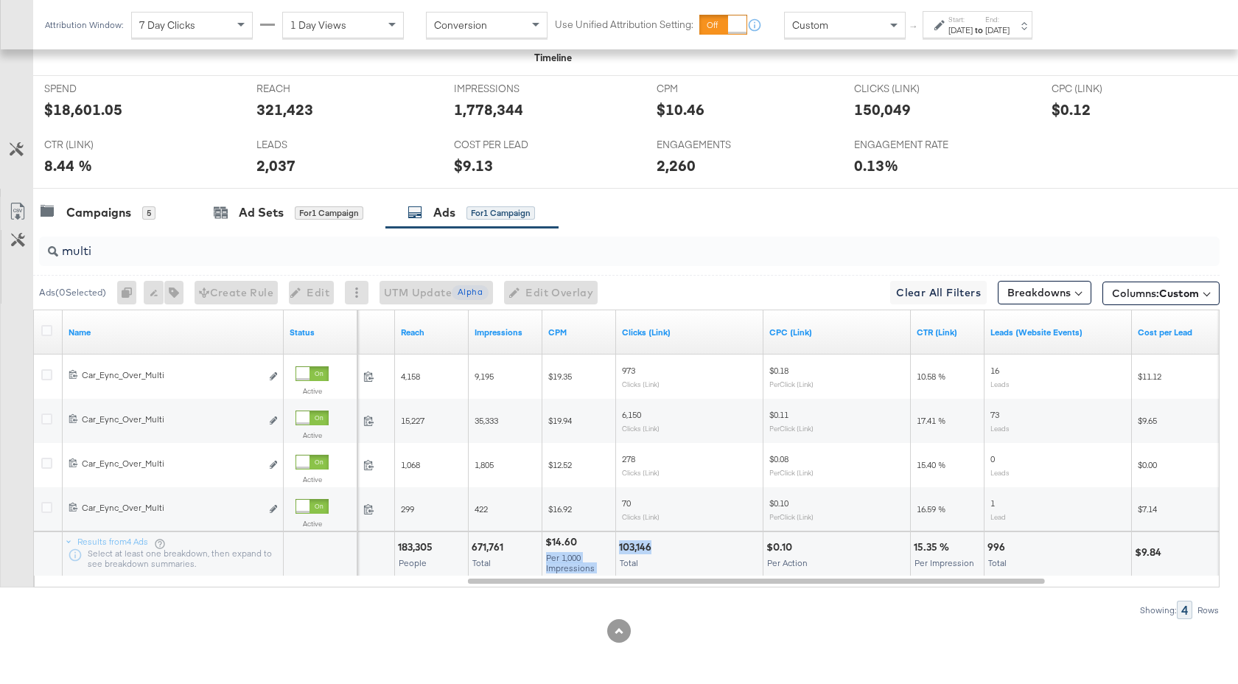
drag, startPoint x: 653, startPoint y: 548, endPoint x: 615, endPoint y: 548, distance: 38.3
click at [615, 548] on div "$9,804.74 Total Spend 183,305 People 671,761 Total $14.60 Per 1,000 Impressions…" at bounding box center [527, 553] width 2093 height 44
click at [653, 542] on div "103,146" at bounding box center [637, 547] width 37 height 14
drag, startPoint x: 651, startPoint y: 549, endPoint x: 618, endPoint y: 549, distance: 32.4
click at [618, 549] on div "103,146 Total" at bounding box center [689, 554] width 147 height 44
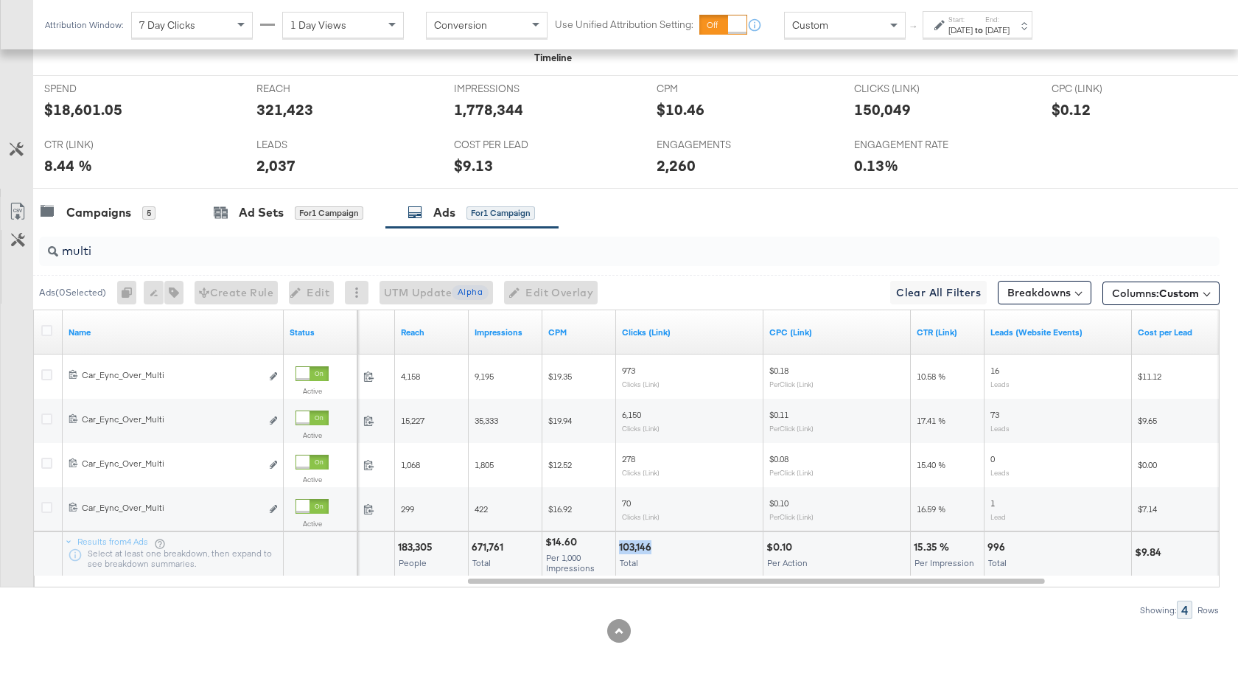
copy div "103,146"
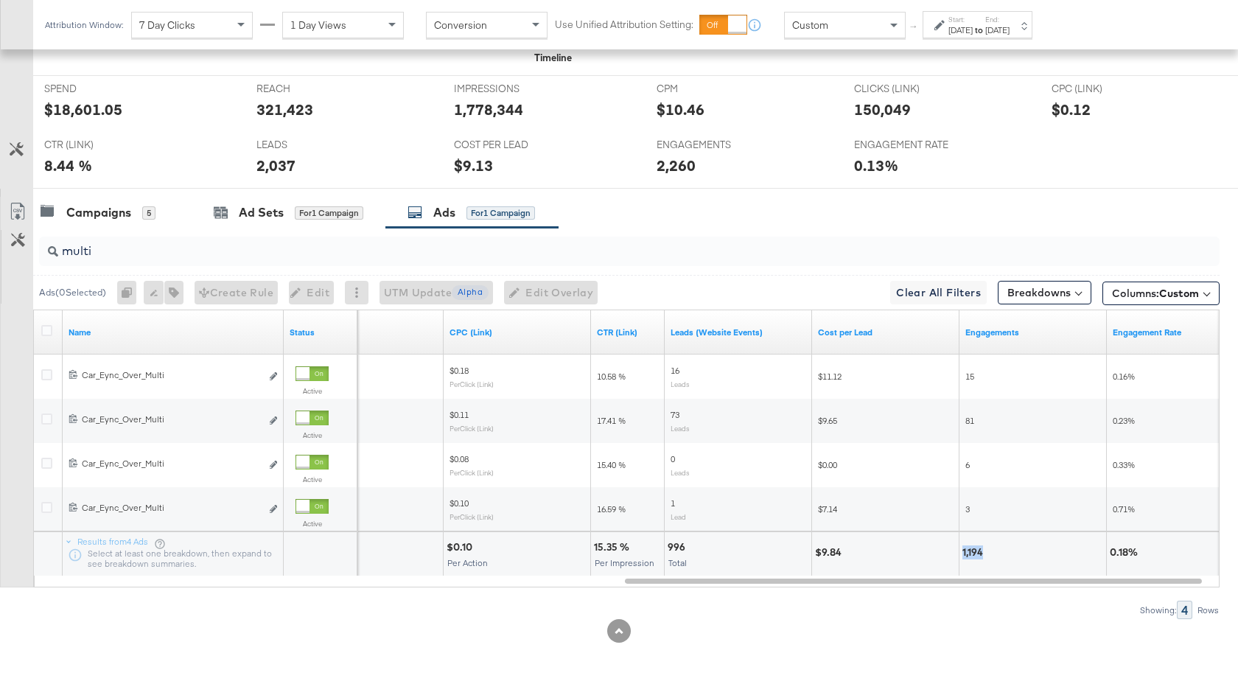
drag, startPoint x: 983, startPoint y: 554, endPoint x: 961, endPoint y: 554, distance: 22.1
click at [961, 554] on div "1,194" at bounding box center [1033, 554] width 147 height 44
copy div "1,194"
click at [90, 215] on div "Campaigns" at bounding box center [98, 212] width 65 height 17
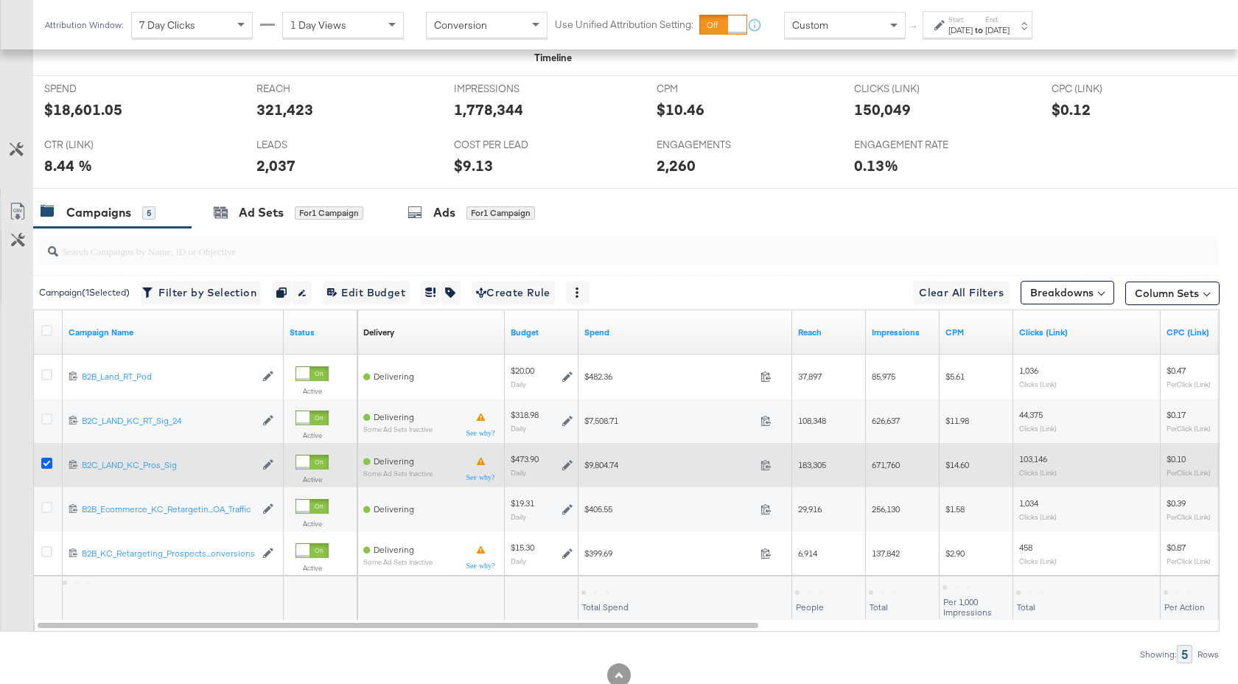
click at [49, 461] on icon at bounding box center [46, 463] width 11 height 11
click at [0, 0] on input "checkbox" at bounding box center [0, 0] width 0 height 0
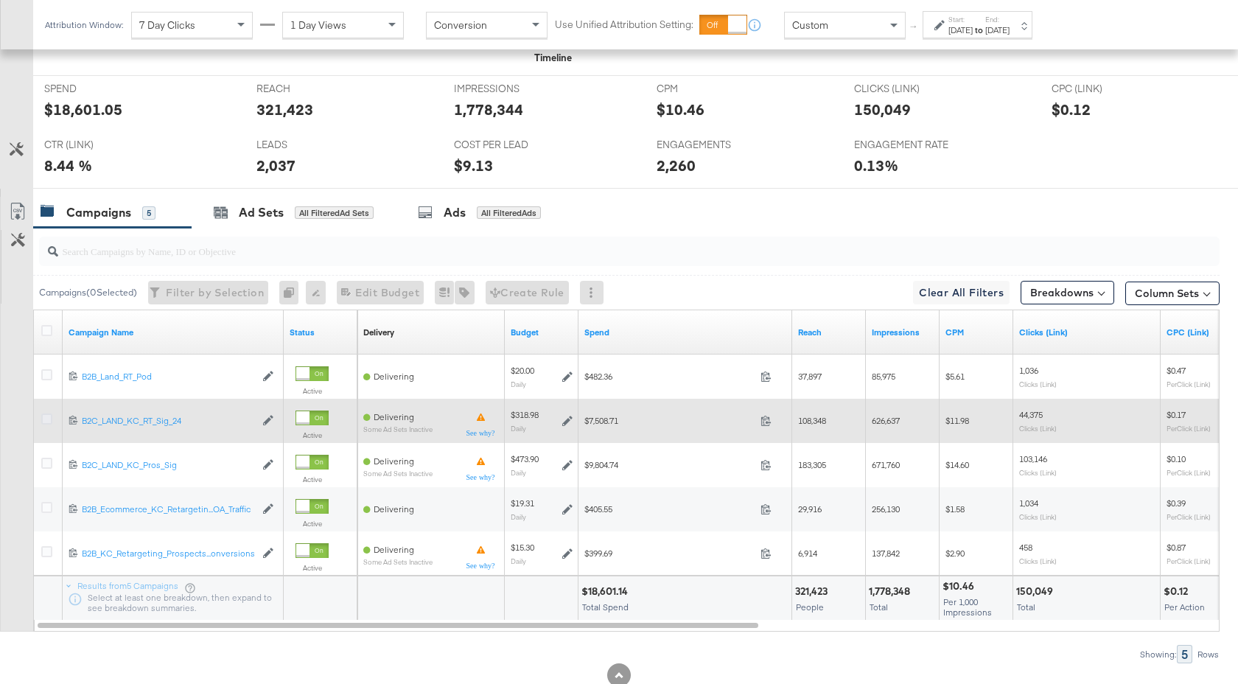
click at [46, 423] on icon at bounding box center [46, 418] width 11 height 11
click at [0, 0] on input "checkbox" at bounding box center [0, 0] width 0 height 0
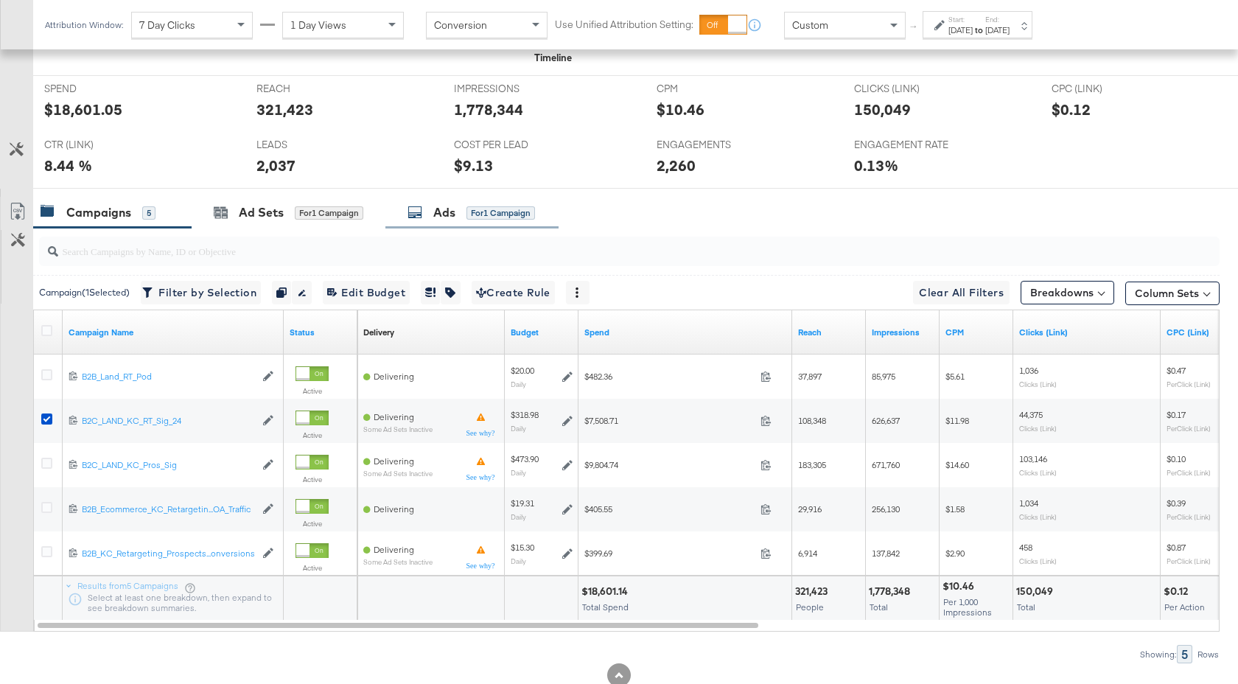
click at [452, 214] on div "Ads" at bounding box center [444, 212] width 22 height 17
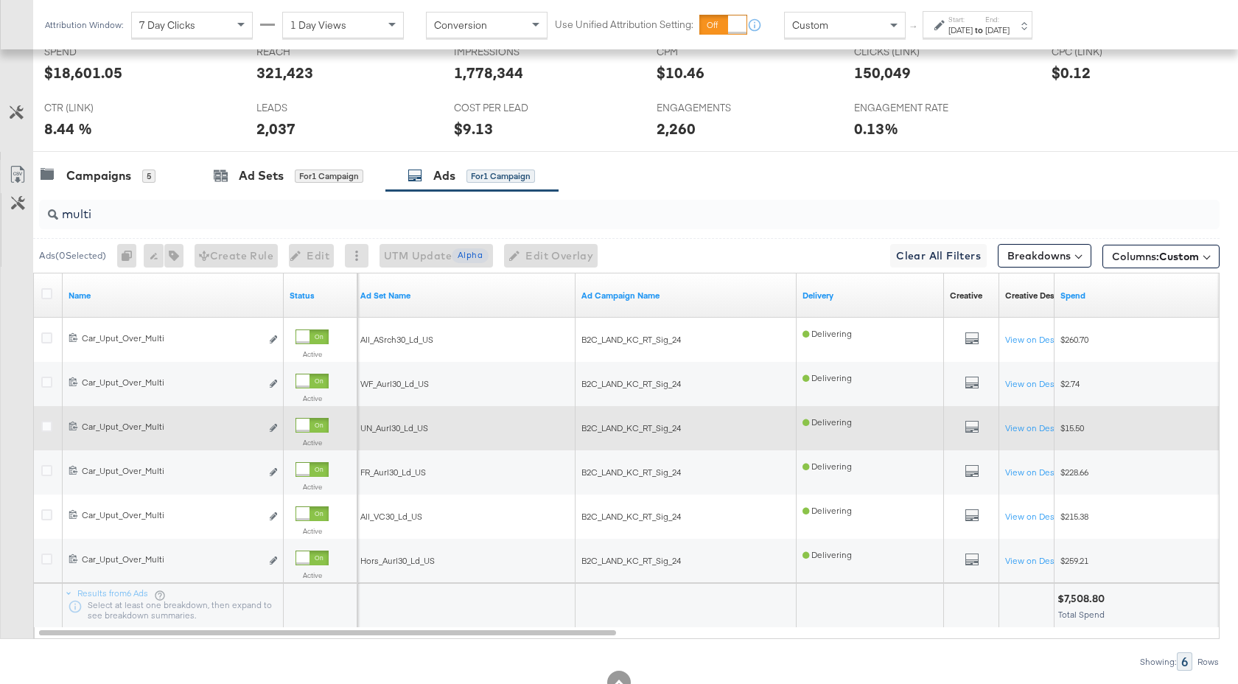
scroll to position [758, 0]
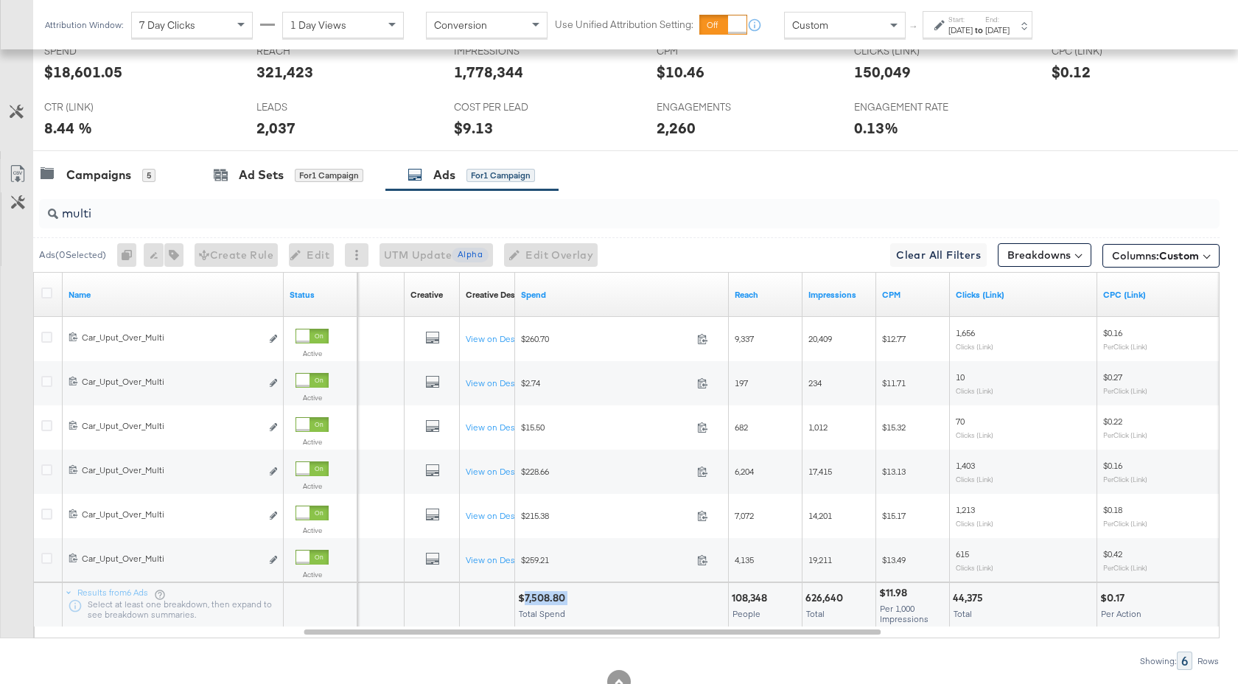
drag, startPoint x: 567, startPoint y: 598, endPoint x: 523, endPoint y: 600, distance: 45.0
click at [523, 600] on div "$7,508.80" at bounding box center [544, 598] width 52 height 14
copy div "7,508.80"
drag, startPoint x: 769, startPoint y: 598, endPoint x: 730, endPoint y: 598, distance: 39.1
click at [730, 598] on div "108,348 People" at bounding box center [765, 605] width 73 height 44
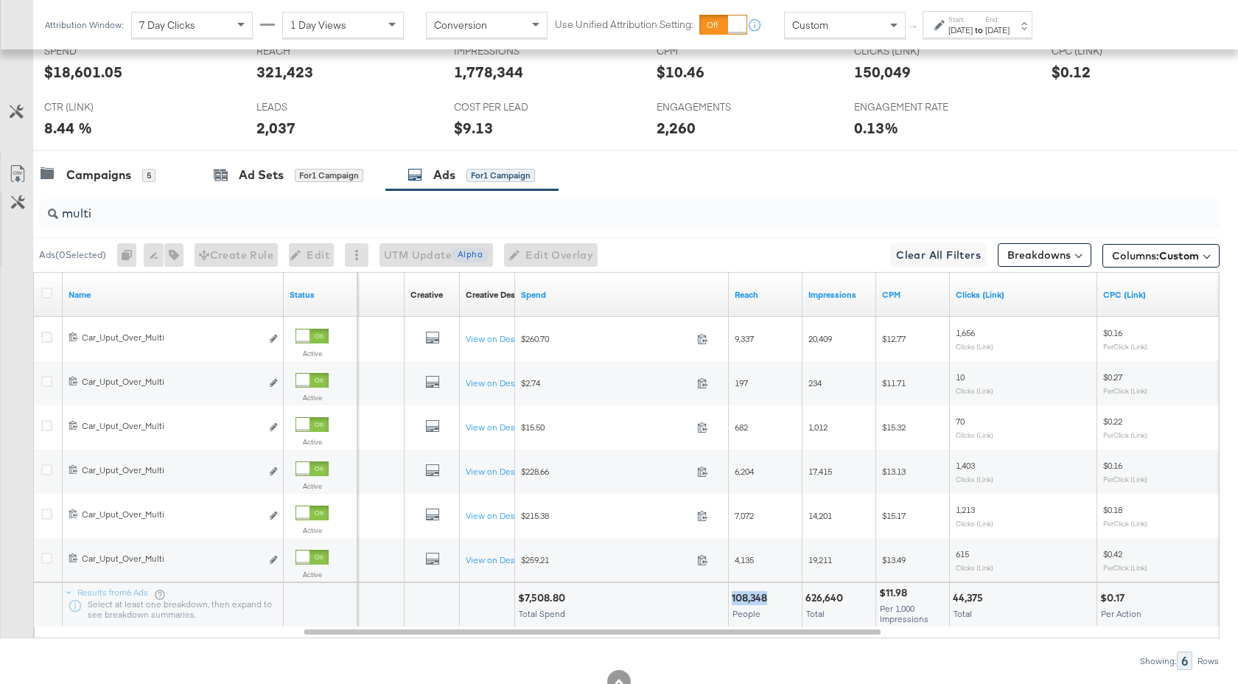
copy div "108,348"
drag, startPoint x: 842, startPoint y: 600, endPoint x: 803, endPoint y: 601, distance: 39.1
click at [803, 601] on div "626,640 Total" at bounding box center [839, 605] width 73 height 44
copy div "626,640"
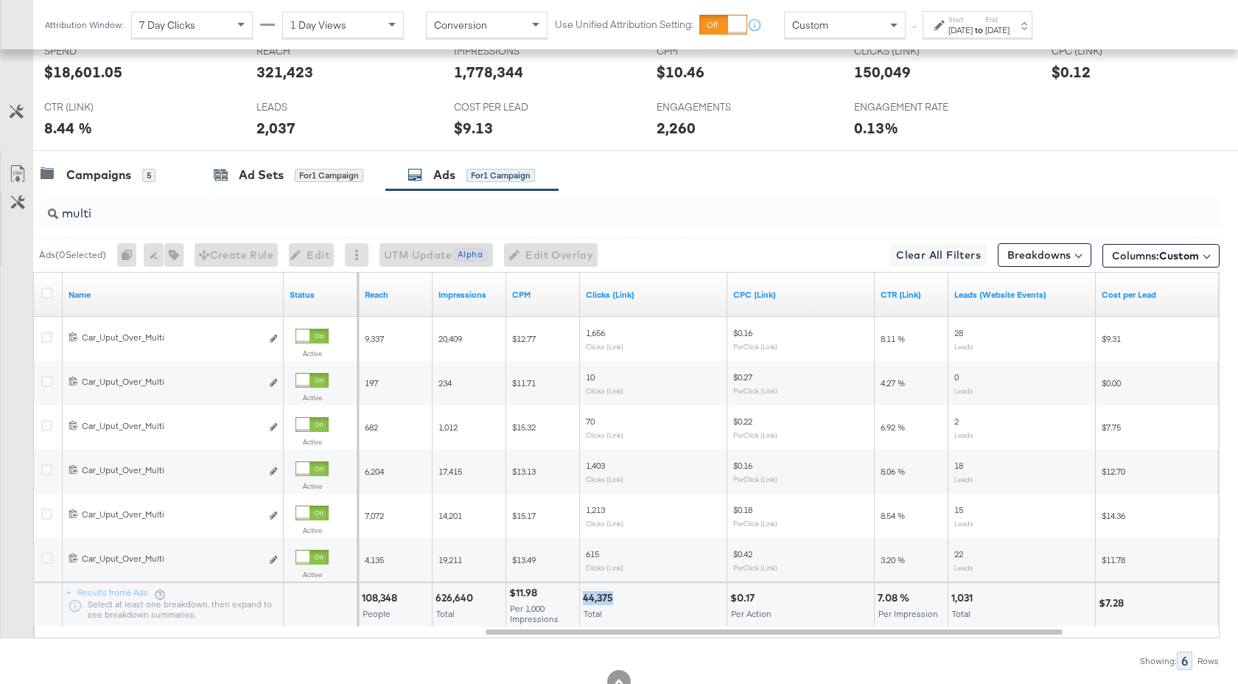
drag, startPoint x: 612, startPoint y: 599, endPoint x: 581, endPoint y: 600, distance: 31.7
click at [581, 600] on div "44,375 Total" at bounding box center [653, 605] width 147 height 44
copy div "44,375"
drag, startPoint x: 977, startPoint y: 597, endPoint x: 949, endPoint y: 598, distance: 28.8
click at [949, 598] on div "1,031 Total" at bounding box center [1022, 605] width 147 height 44
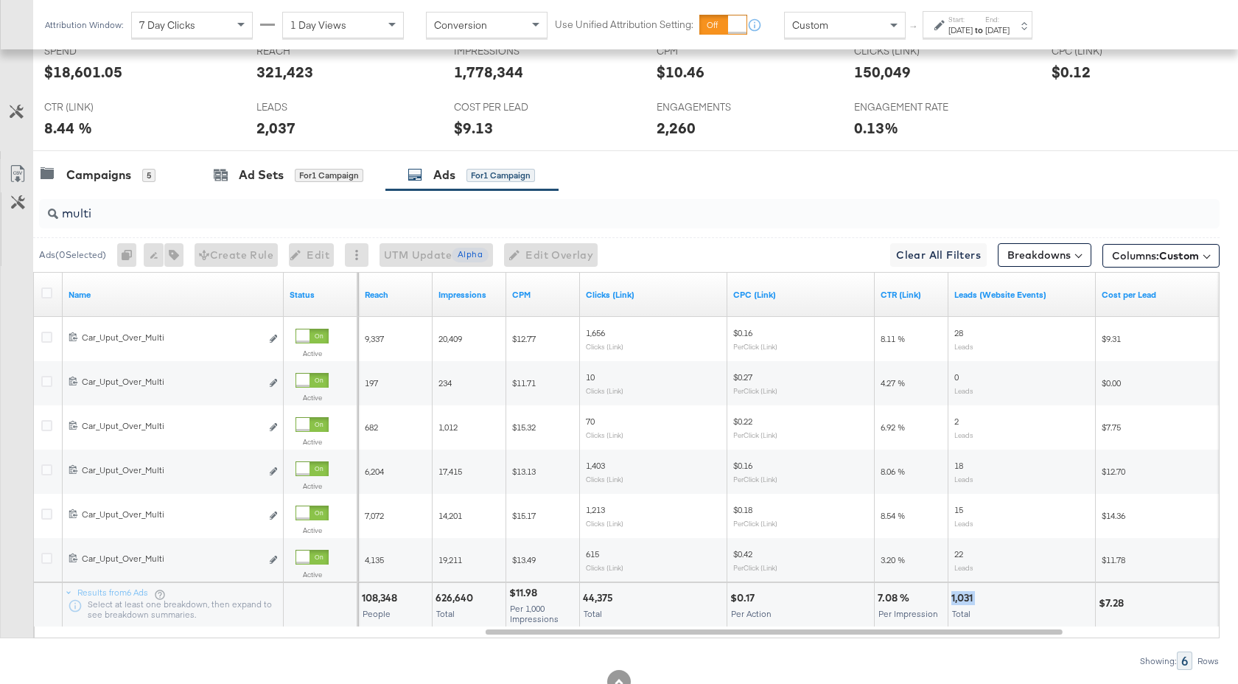
copy div "1,031"
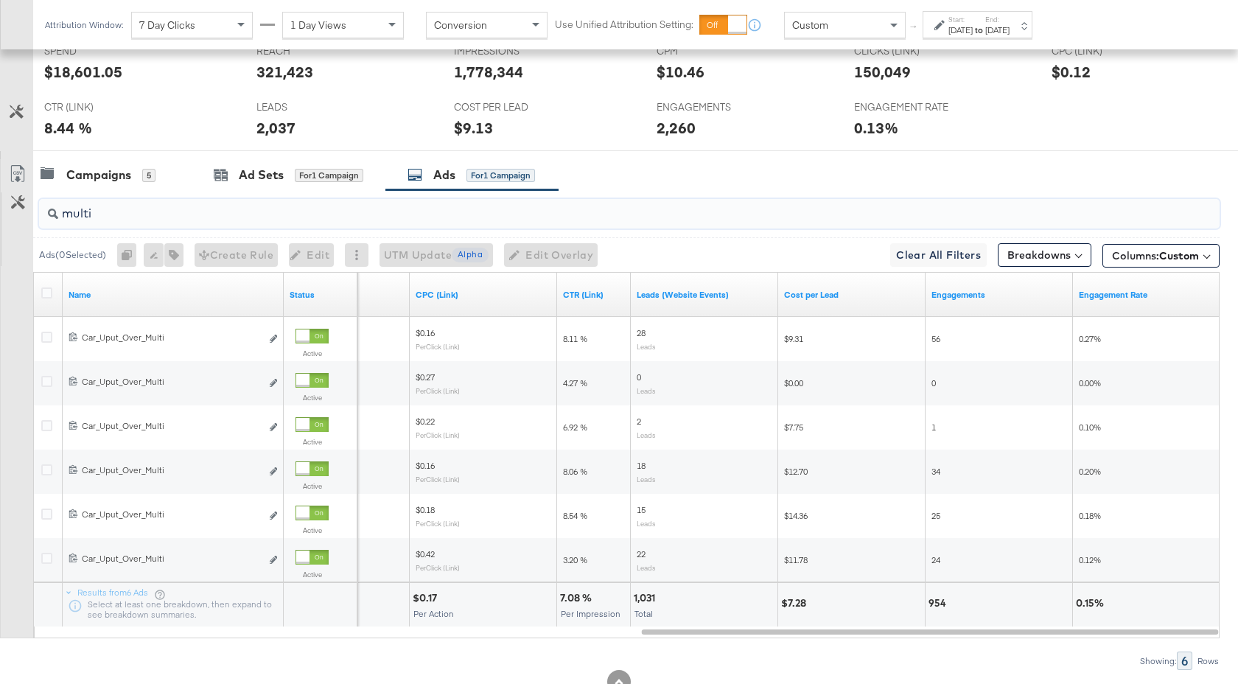
drag, startPoint x: 94, startPoint y: 216, endPoint x: 43, endPoint y: 217, distance: 51.6
click at [43, 217] on div "multi" at bounding box center [629, 213] width 1181 height 29
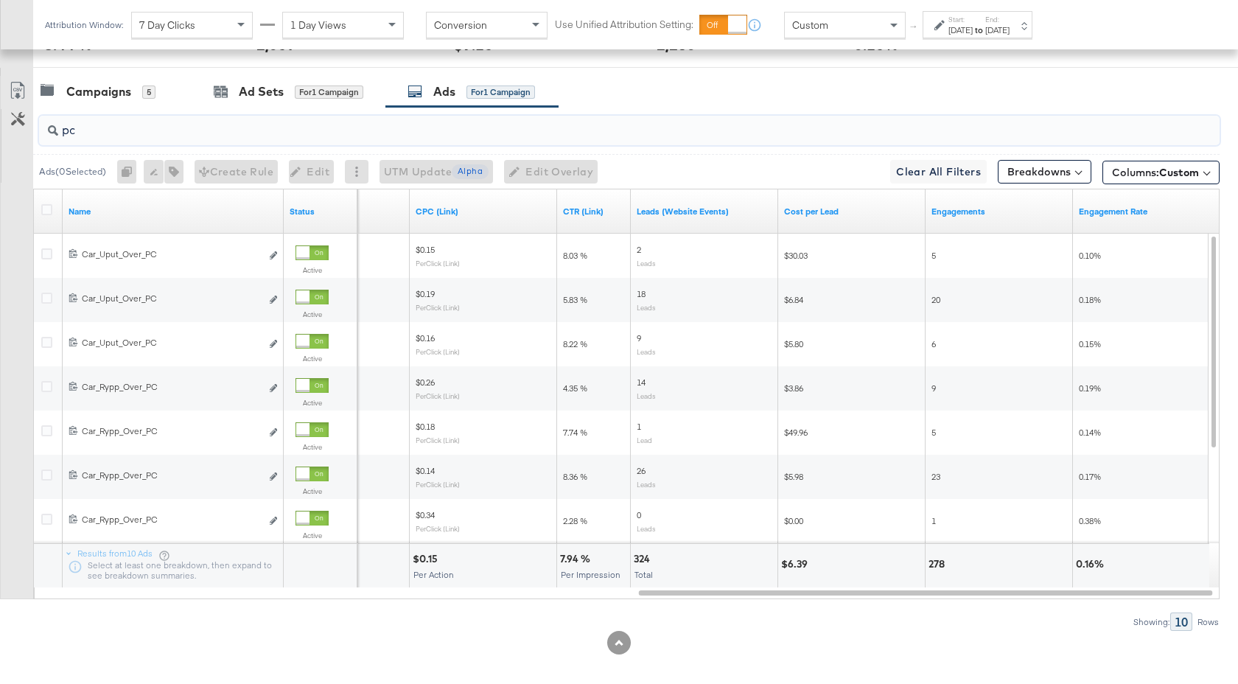
scroll to position [853, 0]
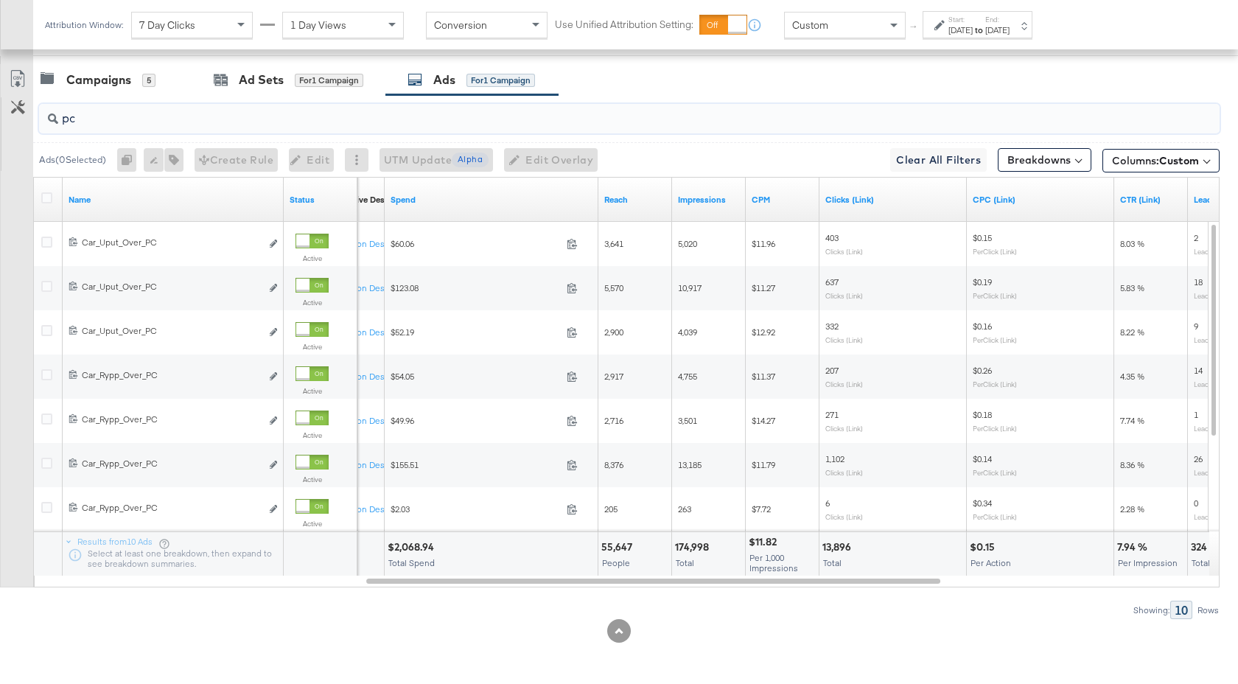
type input "p"
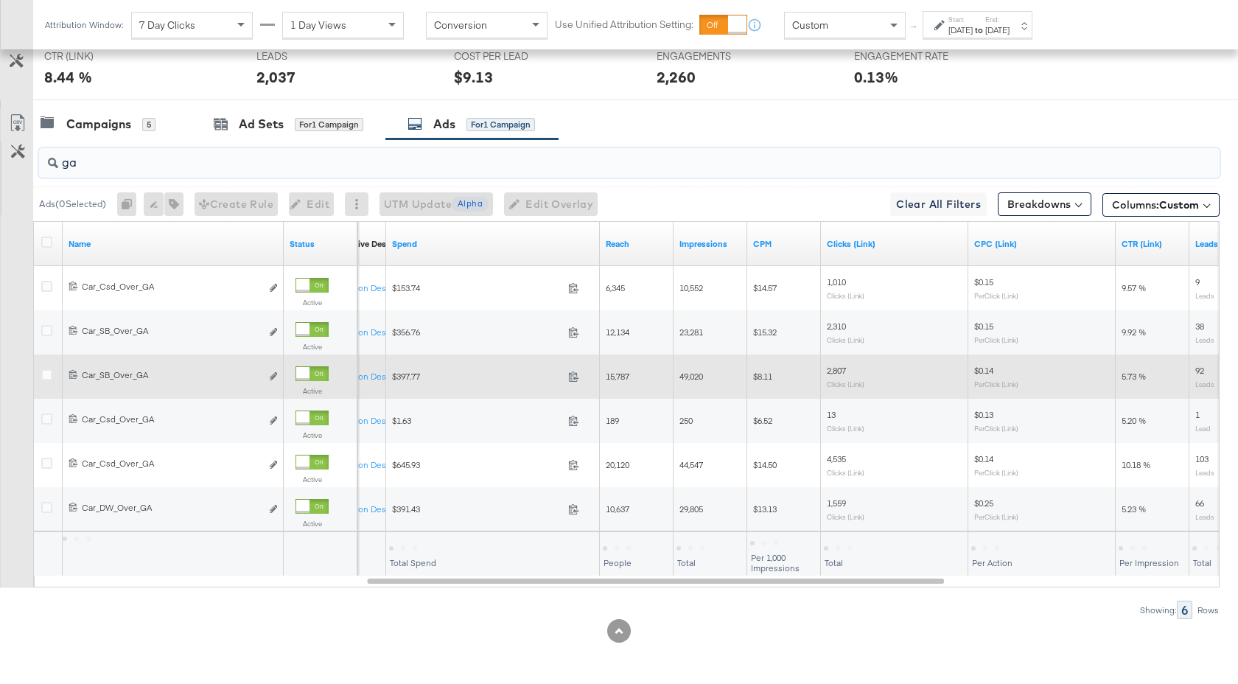
scroll to position [809, 0]
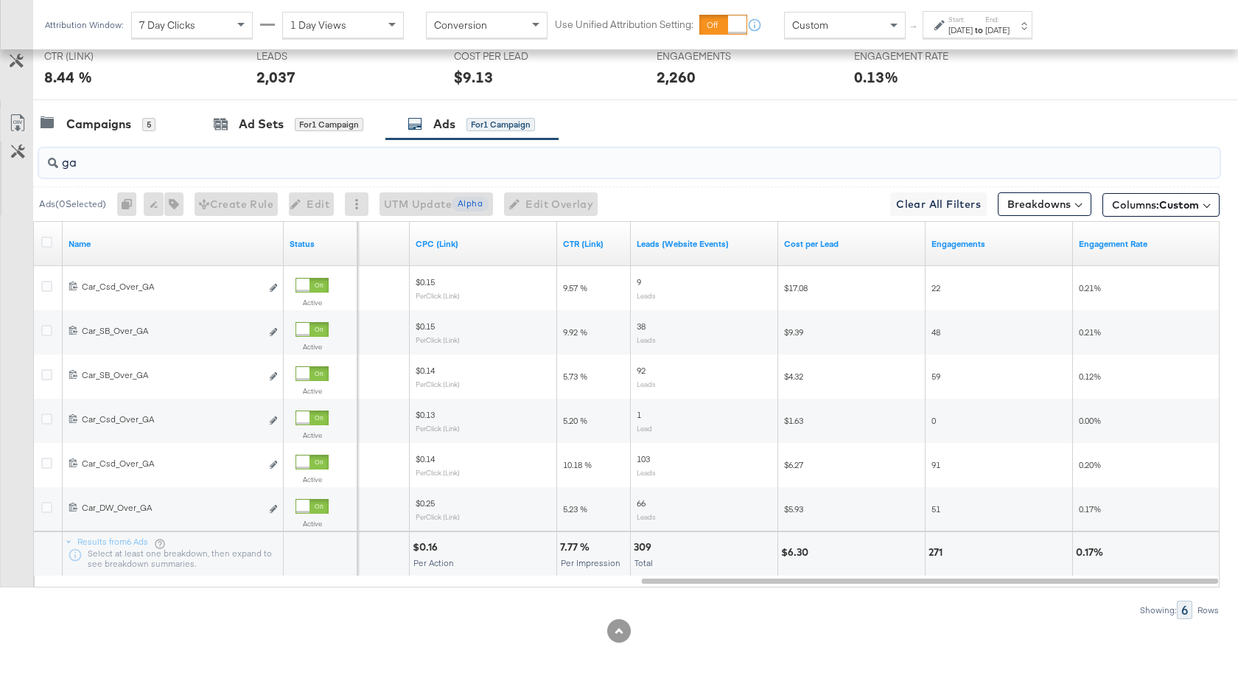
type input "g"
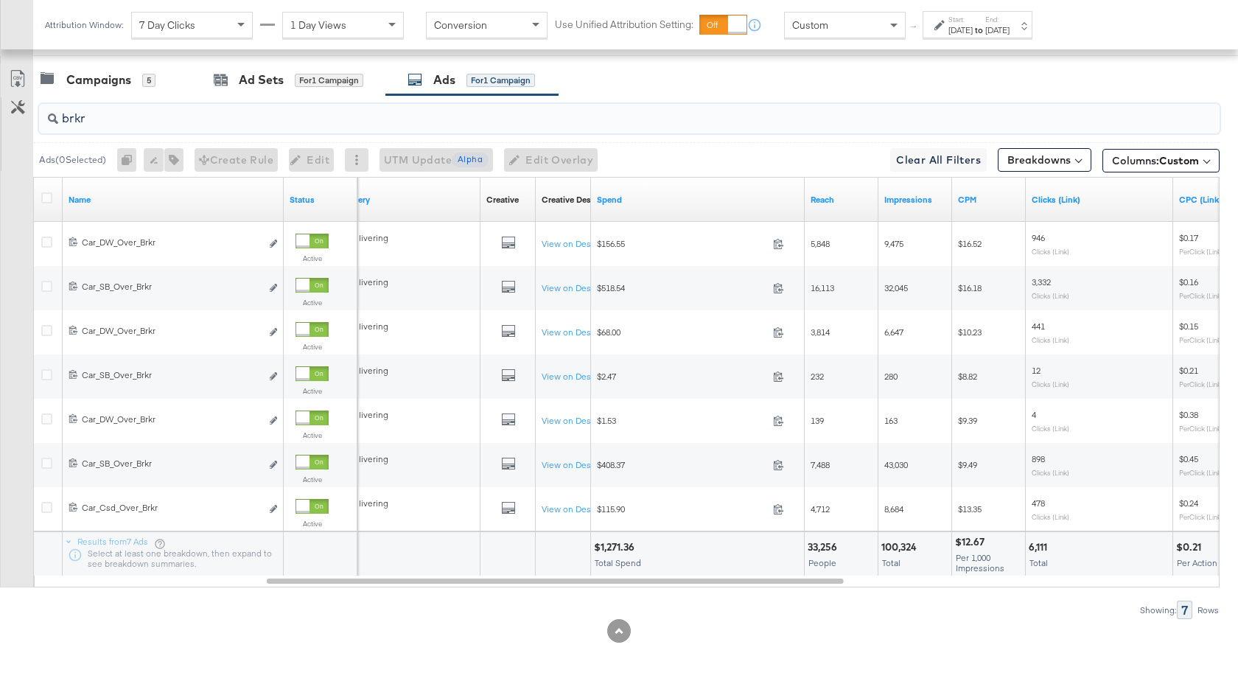
type input "brkr"
click at [985, 35] on div "to" at bounding box center [979, 30] width 13 height 12
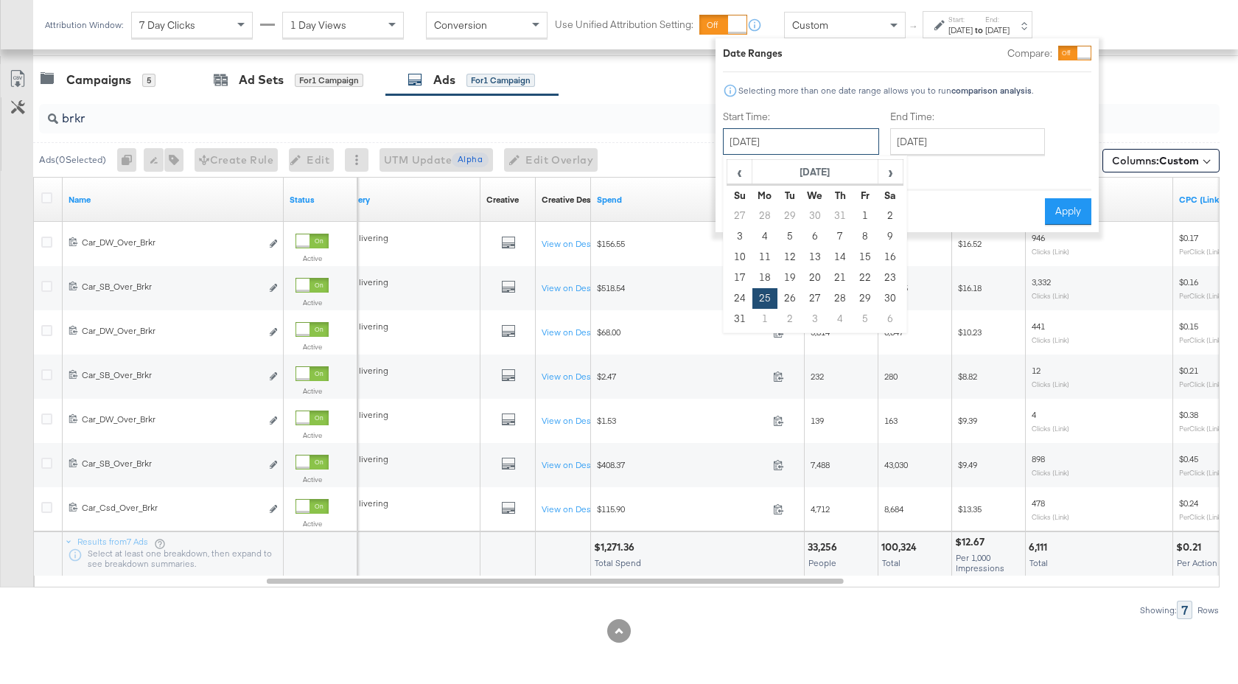
click at [848, 136] on input "August 25th 2025" at bounding box center [801, 141] width 156 height 27
click at [898, 181] on span "›" at bounding box center [890, 172] width 23 height 22
click at [763, 218] on td "1" at bounding box center [764, 216] width 25 height 21
type input "September 1st 2025"
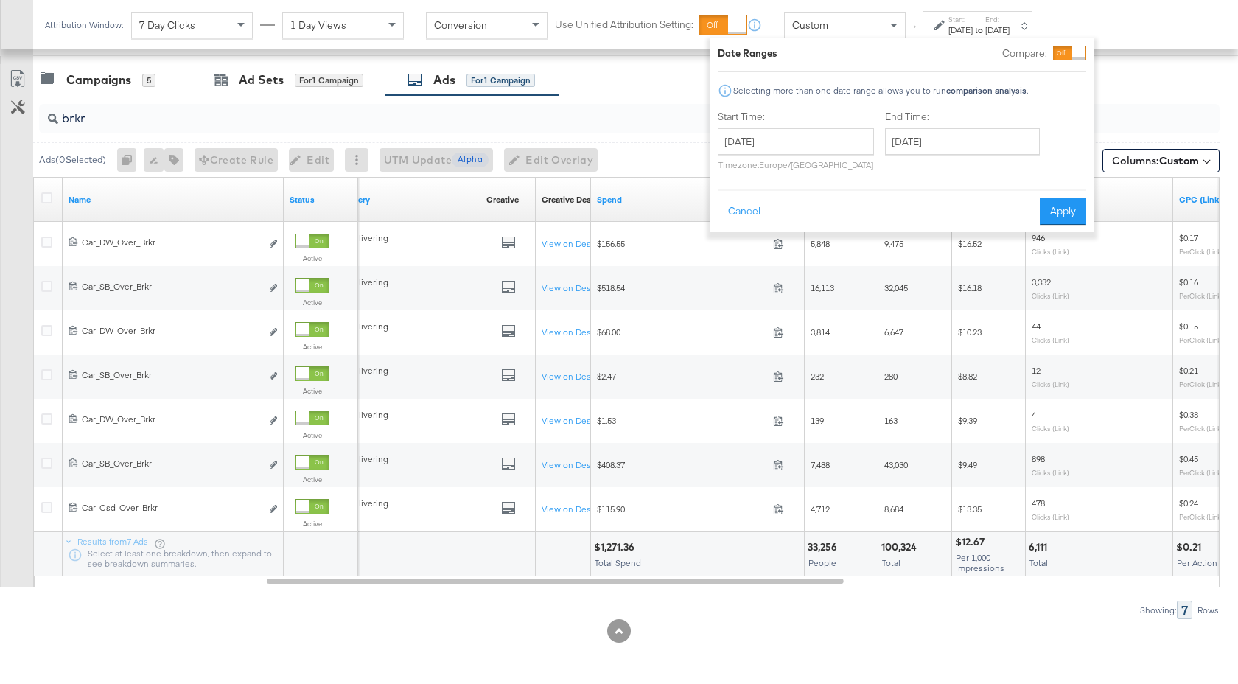
click at [916, 163] on div "End Time: September 17th 2025 ‹ September 2025 › Su Mo Tu We Th Fr Sa 31 1 2 3 …" at bounding box center [965, 143] width 161 height 67
click at [946, 135] on input "[DATE]" at bounding box center [962, 141] width 155 height 27
drag, startPoint x: 1072, startPoint y: 209, endPoint x: 907, endPoint y: 191, distance: 166.8
click at [1073, 209] on button "Apply" at bounding box center [1063, 211] width 46 height 27
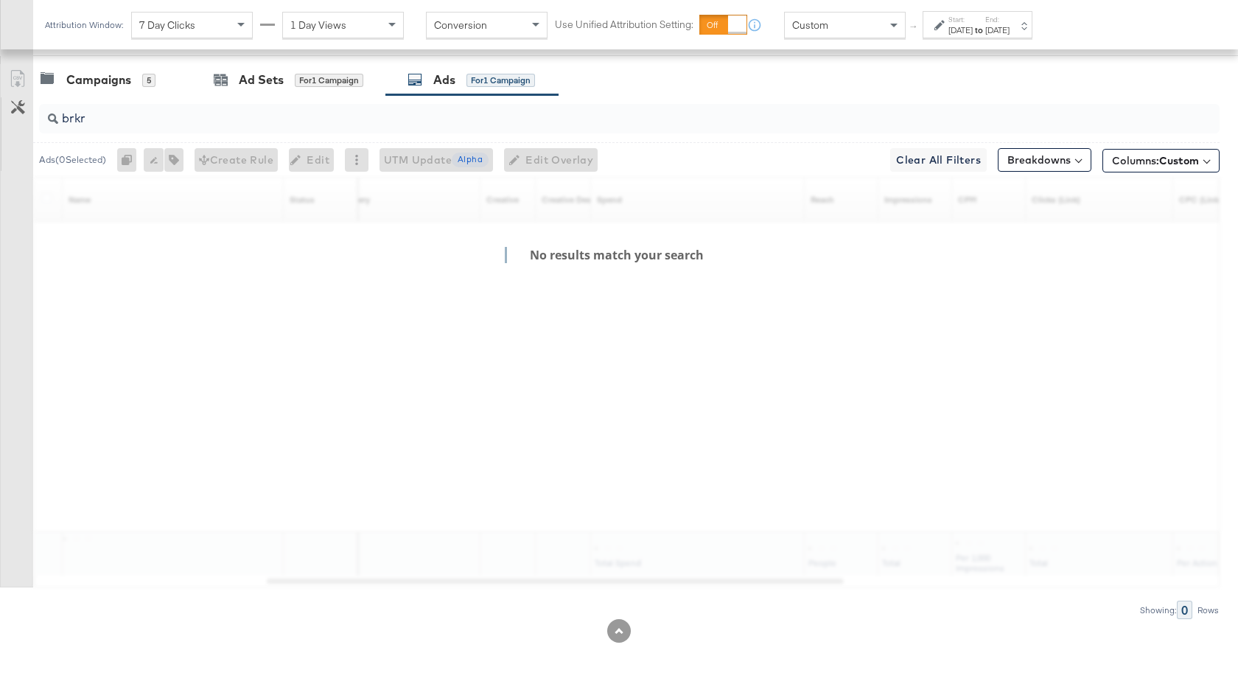
scroll to position [489, 0]
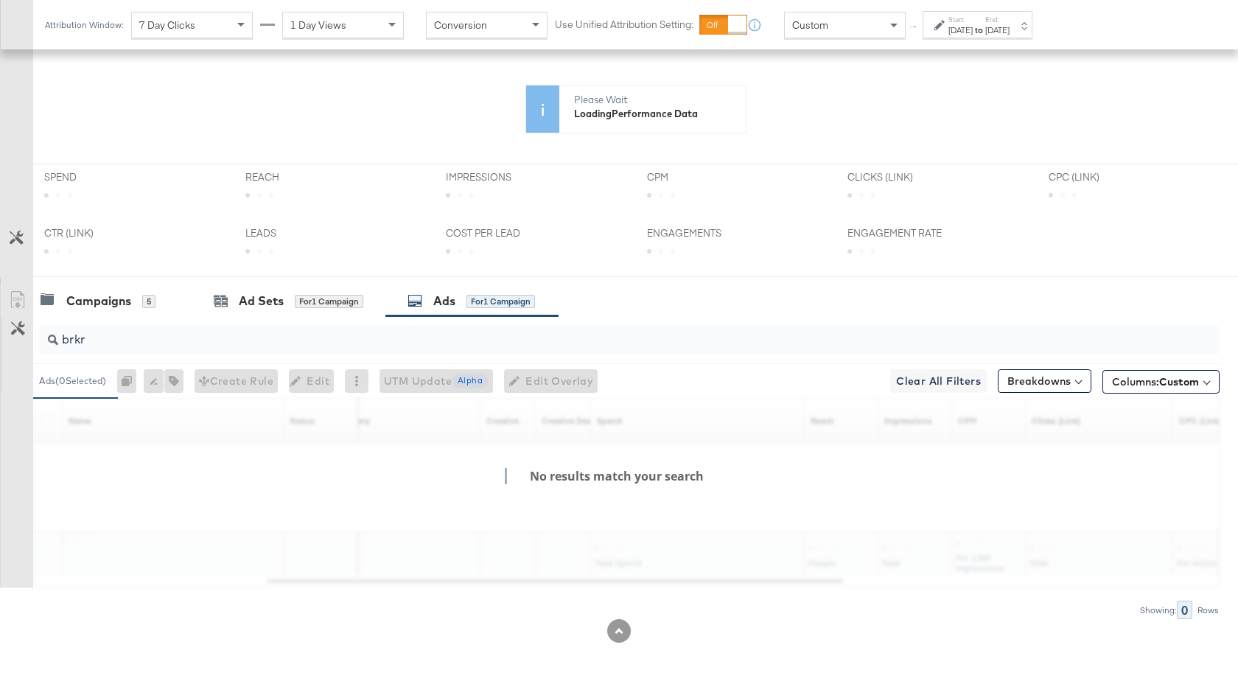
drag, startPoint x: 94, startPoint y: 122, endPoint x: 77, endPoint y: 122, distance: 16.2
click at [77, 122] on icon at bounding box center [635, 119] width 1205 height 88
drag, startPoint x: 95, startPoint y: 340, endPoint x: 61, endPoint y: 340, distance: 33.9
click at [61, 340] on input "brkr" at bounding box center [585, 333] width 1055 height 29
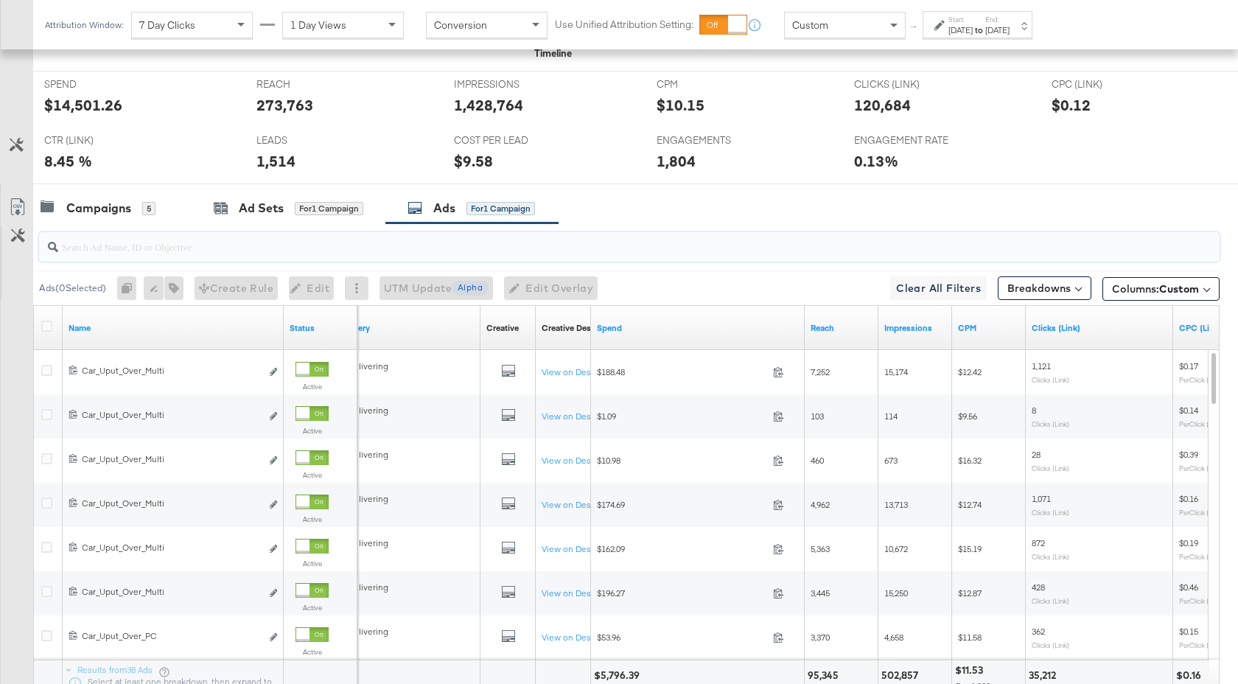
scroll to position [853, 0]
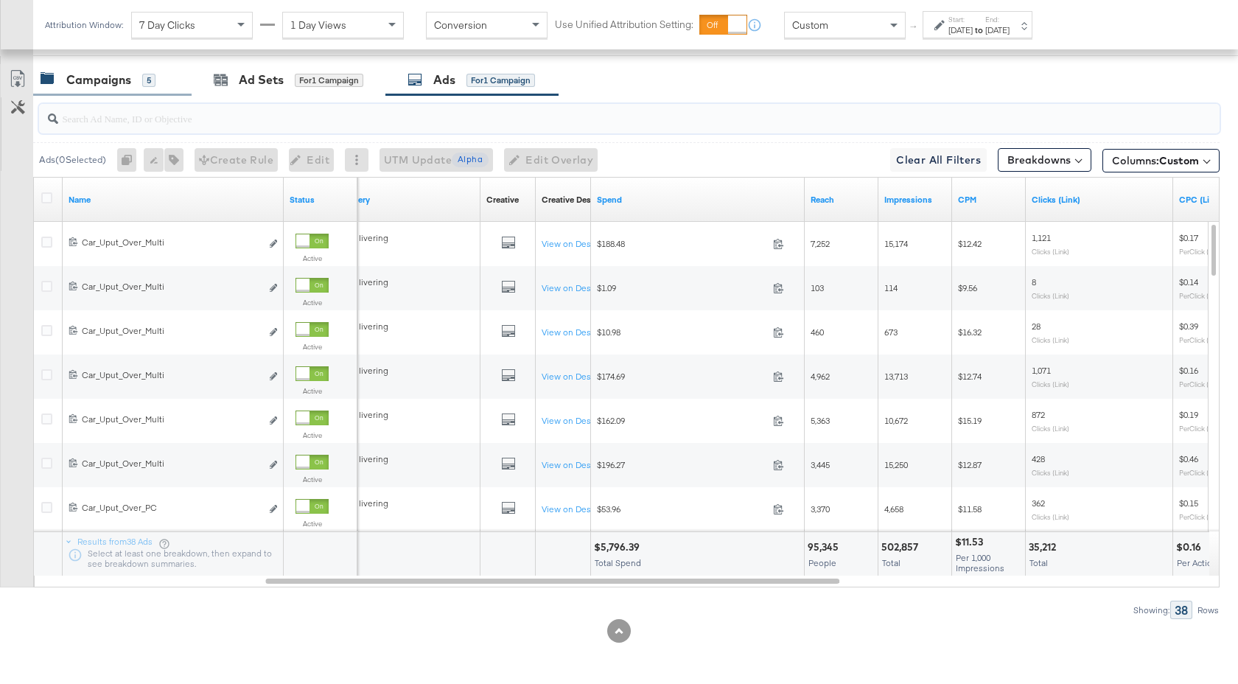
click at [100, 90] on div "Campaigns 5" at bounding box center [112, 80] width 158 height 32
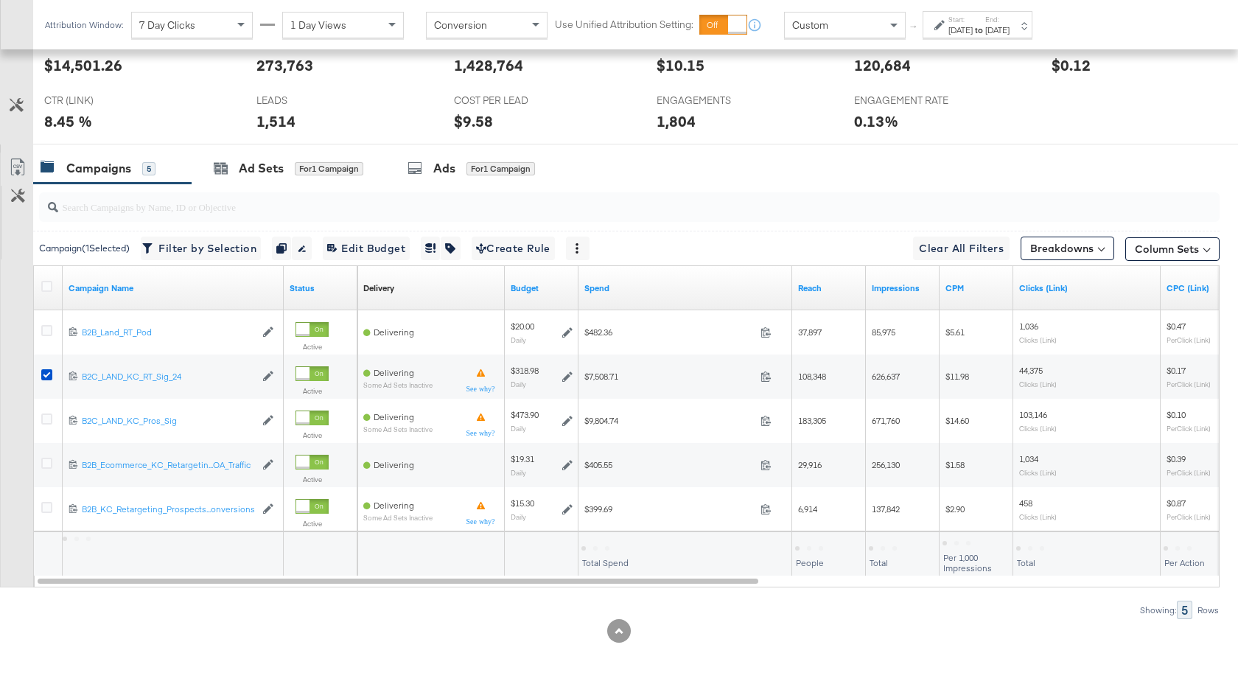
scroll to position [765, 0]
click at [256, 173] on div "Ad Sets" at bounding box center [261, 168] width 45 height 17
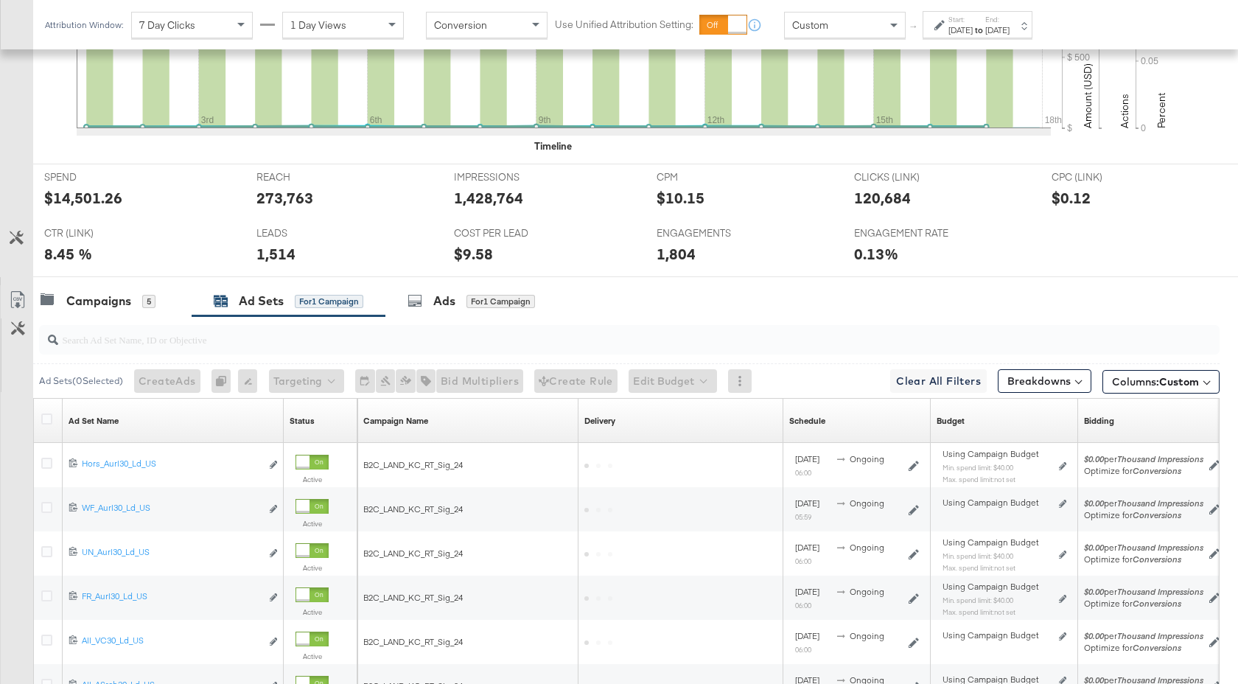
scroll to position [809, 0]
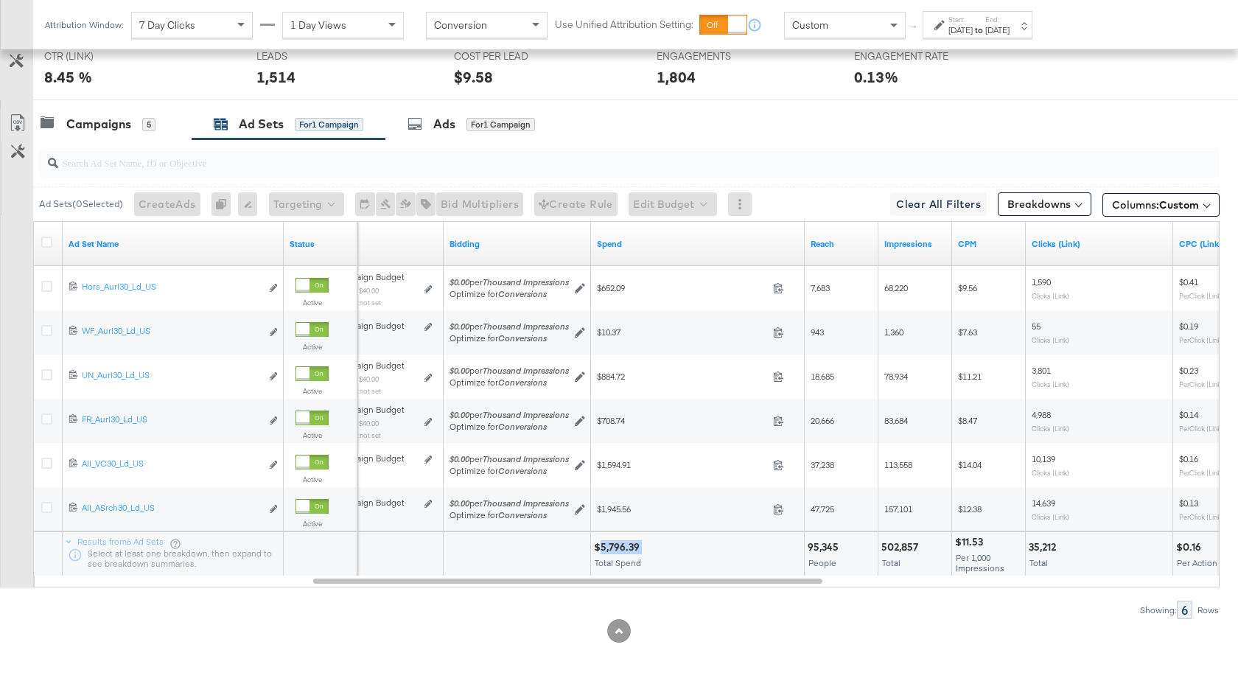
drag, startPoint x: 641, startPoint y: 551, endPoint x: 603, endPoint y: 551, distance: 38.3
click at [603, 551] on div "$5,796.39" at bounding box center [619, 547] width 50 height 14
drag, startPoint x: 984, startPoint y: 542, endPoint x: 962, endPoint y: 543, distance: 22.1
click at [962, 543] on div "$11.53" at bounding box center [971, 542] width 32 height 14
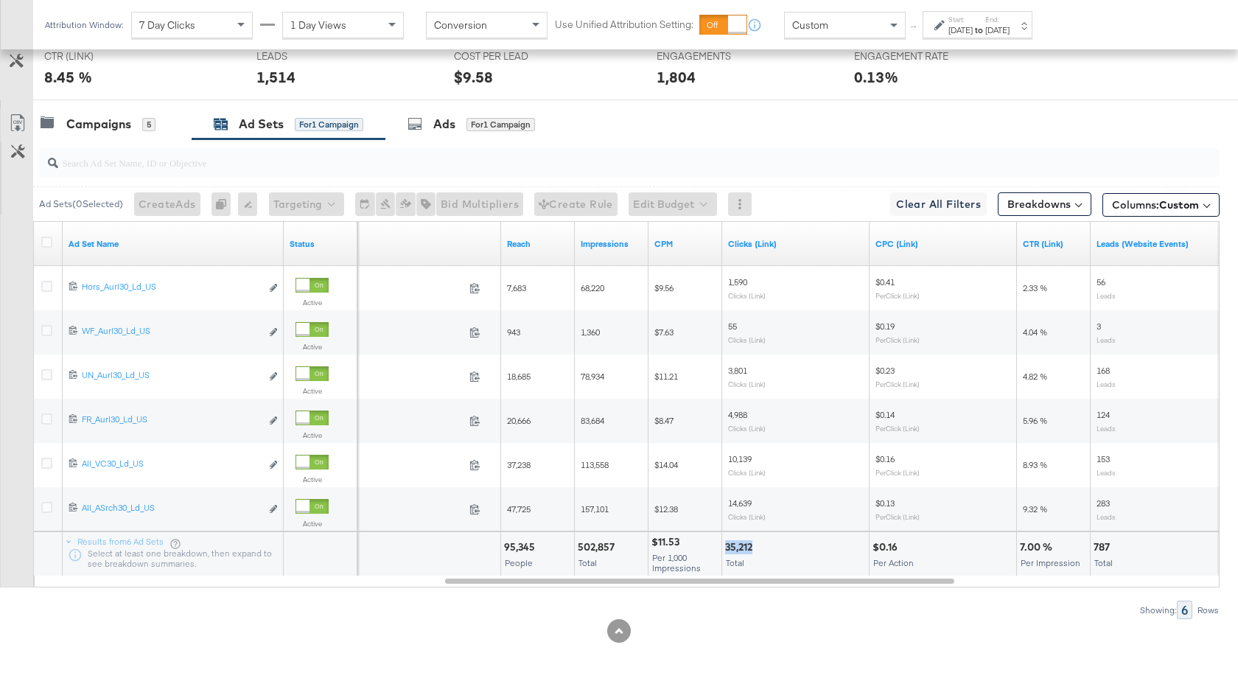
drag, startPoint x: 753, startPoint y: 549, endPoint x: 725, endPoint y: 549, distance: 28.0
click at [725, 549] on div "35,212" at bounding box center [741, 547] width 32 height 14
drag, startPoint x: 897, startPoint y: 548, endPoint x: 877, endPoint y: 549, distance: 19.9
click at [877, 549] on div "$0.16" at bounding box center [887, 547] width 29 height 14
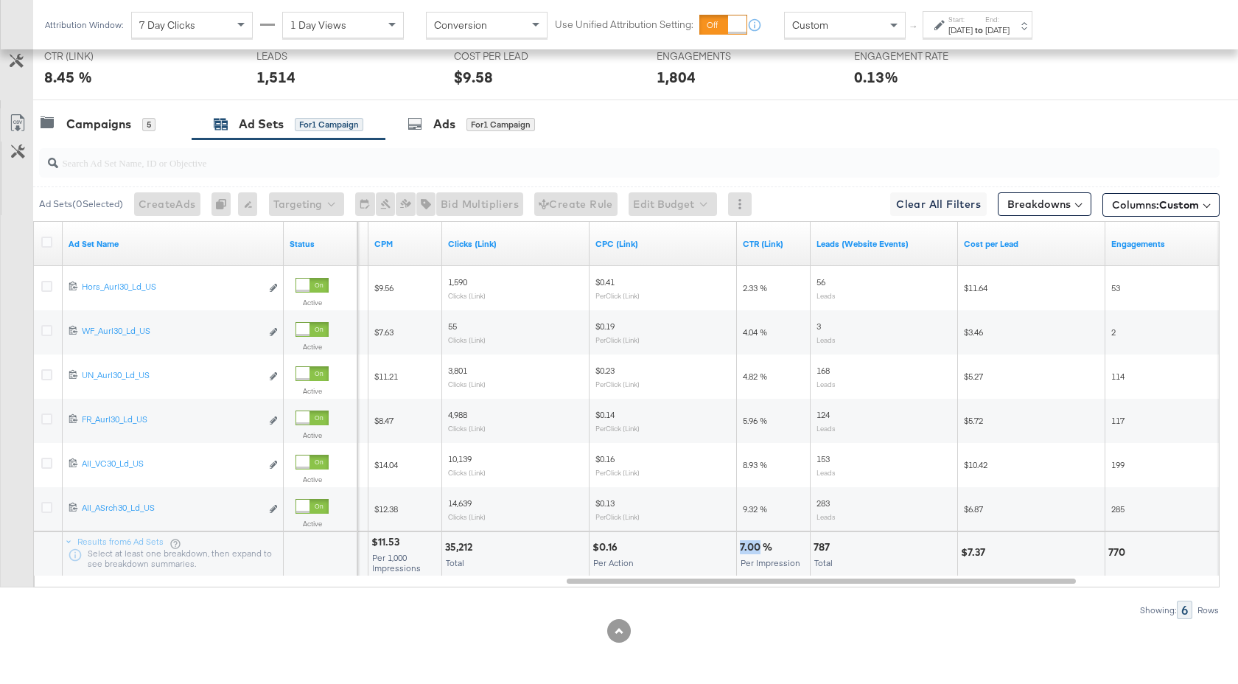
drag, startPoint x: 761, startPoint y: 547, endPoint x: 738, endPoint y: 548, distance: 22.9
click at [738, 548] on div "7.00 % Per Impression" at bounding box center [773, 554] width 73 height 44
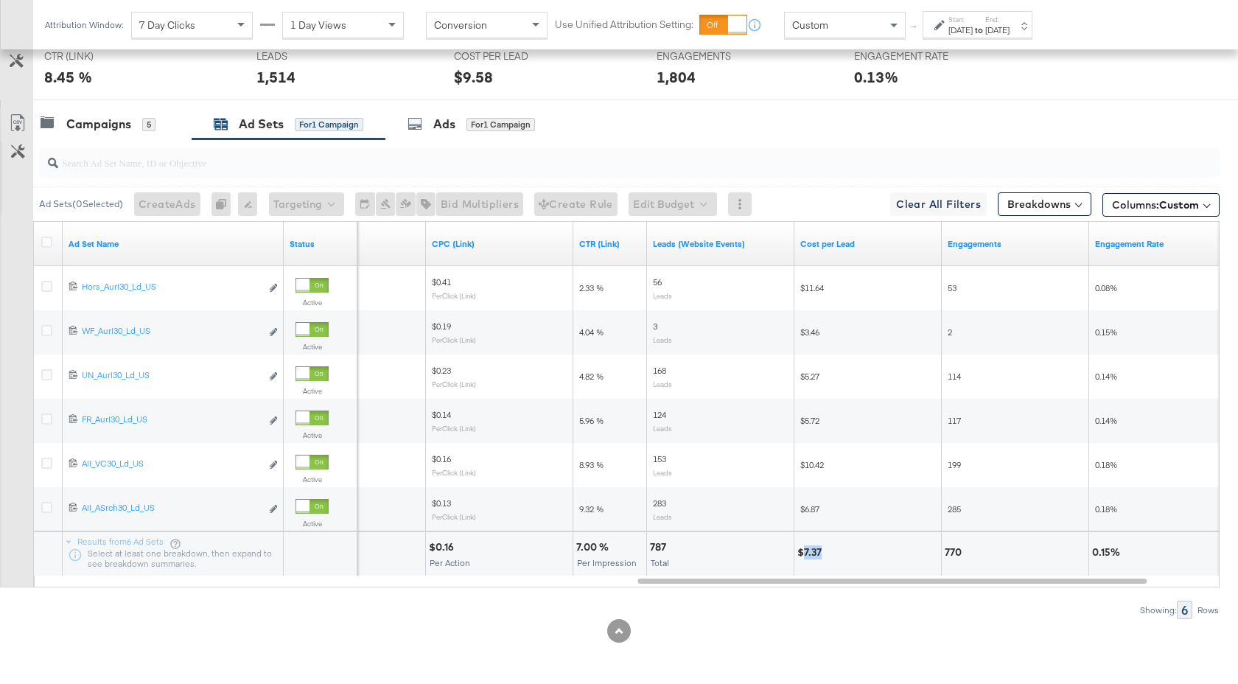
drag, startPoint x: 822, startPoint y: 552, endPoint x: 804, endPoint y: 553, distance: 17.7
click at [804, 553] on div "$7.37" at bounding box center [811, 552] width 29 height 14
click at [122, 125] on div "Campaigns" at bounding box center [98, 124] width 65 height 17
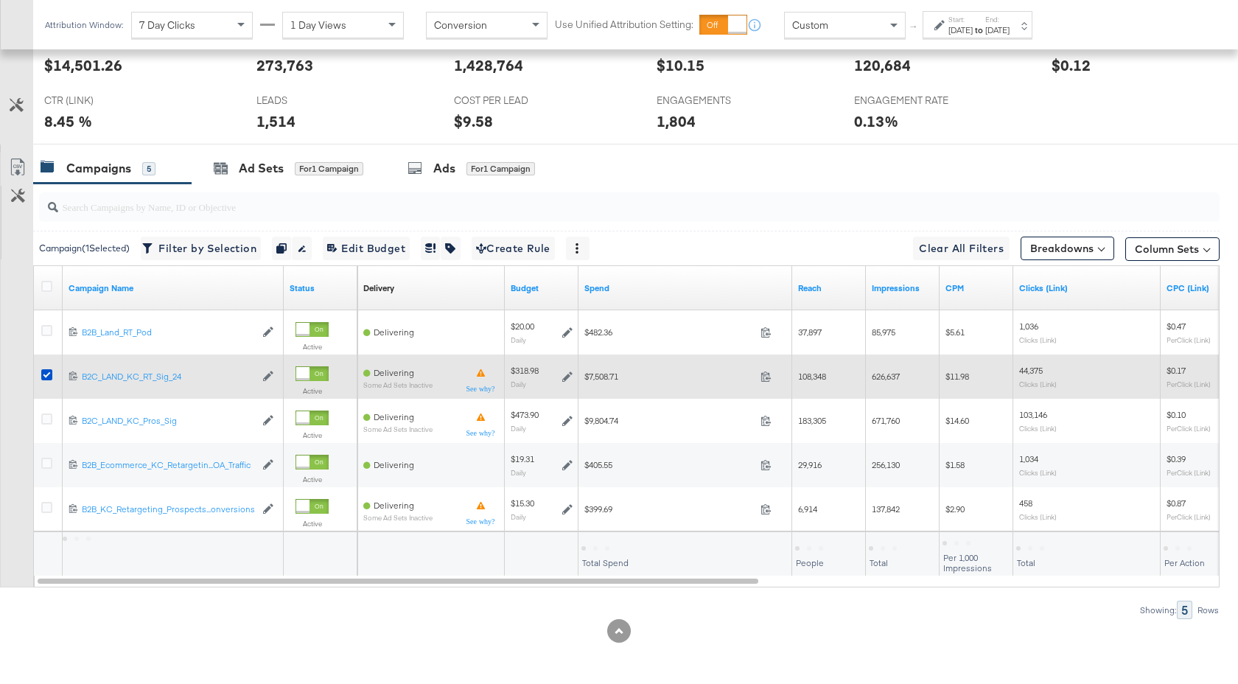
scroll to position [765, 0]
click at [49, 377] on icon at bounding box center [46, 374] width 11 height 11
click at [0, 0] on input "checkbox" at bounding box center [0, 0] width 0 height 0
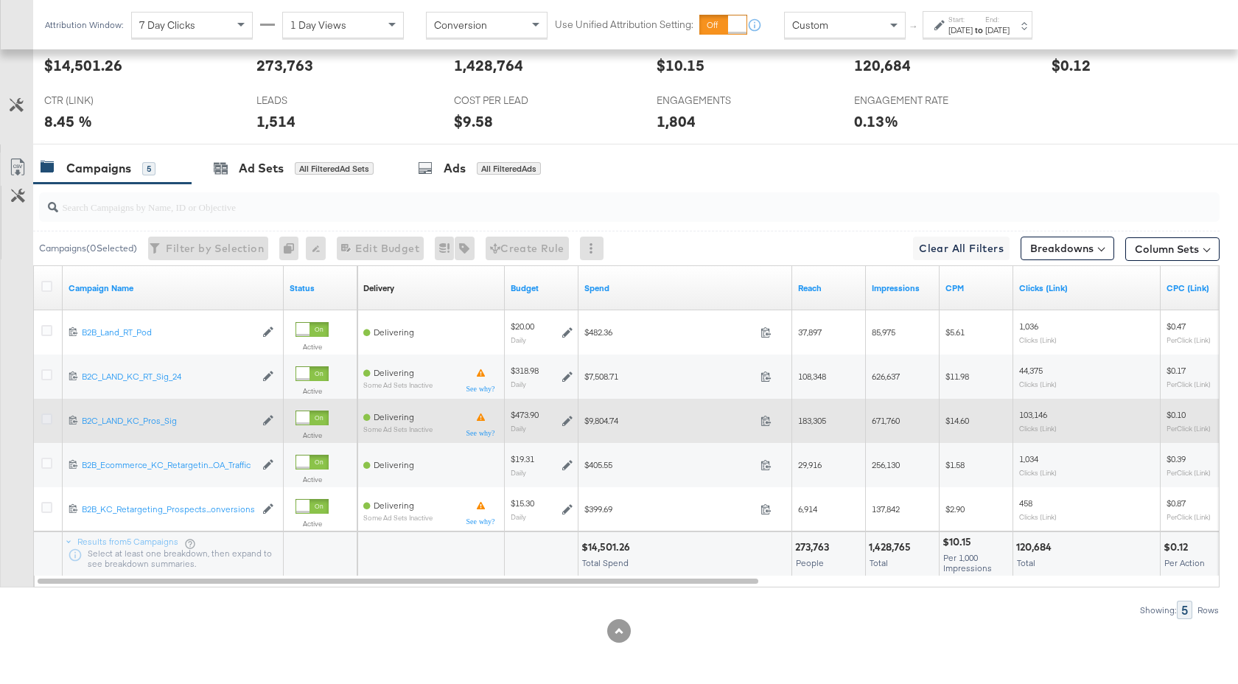
click at [44, 420] on icon at bounding box center [46, 418] width 11 height 11
click at [0, 0] on input "checkbox" at bounding box center [0, 0] width 0 height 0
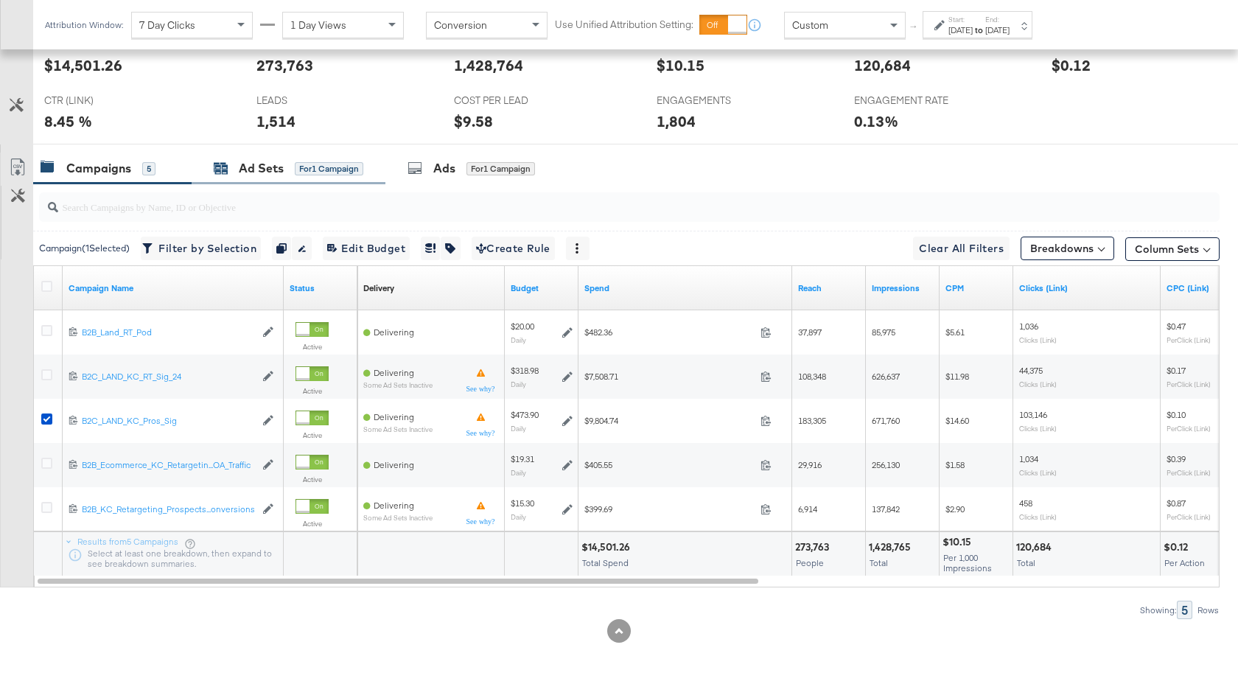
click at [282, 171] on div "Ad Sets" at bounding box center [261, 168] width 45 height 17
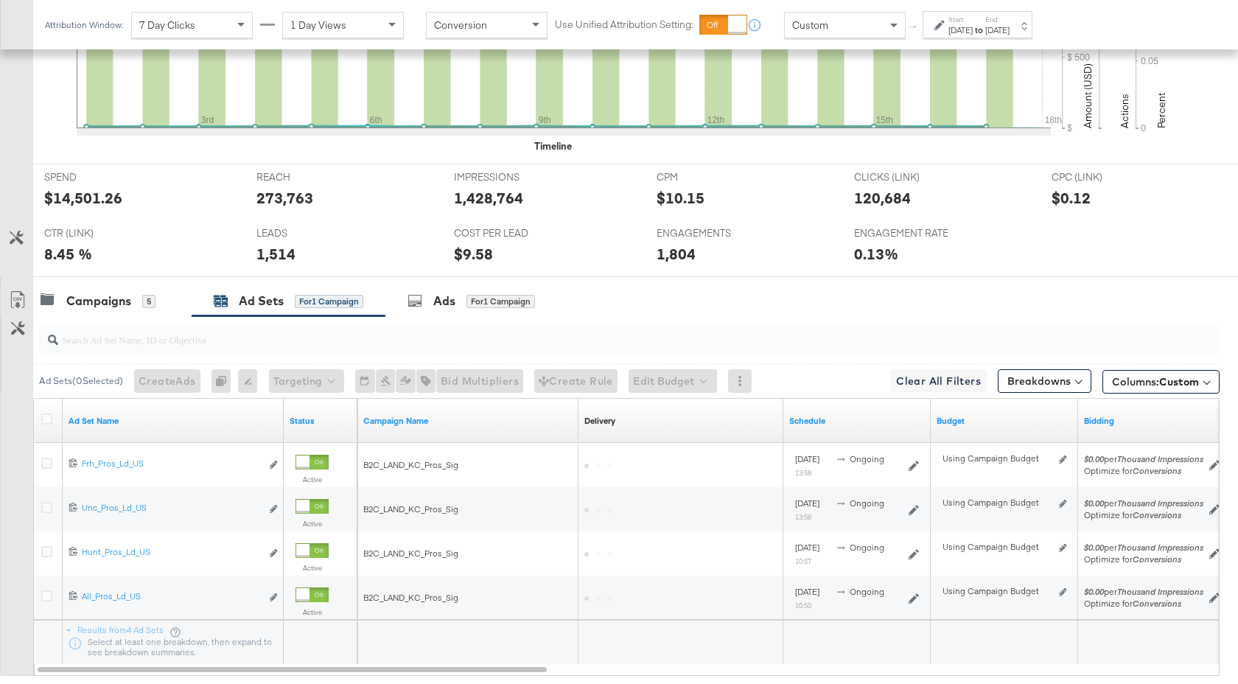
scroll to position [721, 0]
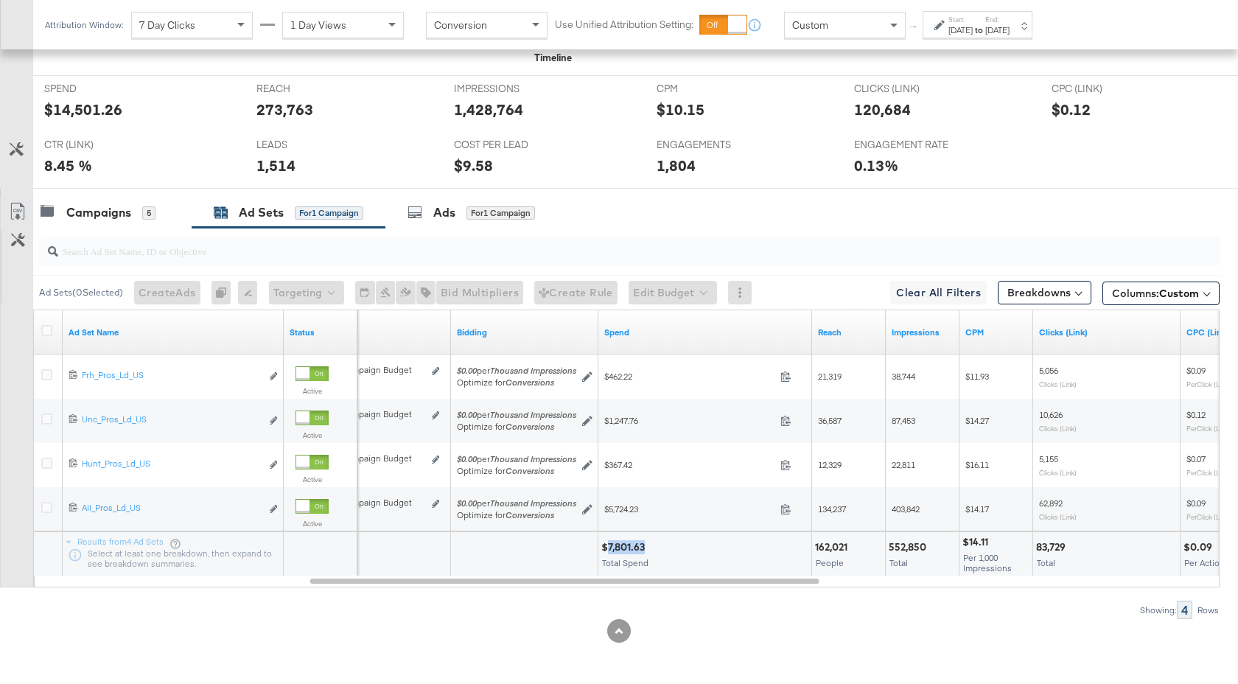
drag, startPoint x: 645, startPoint y: 547, endPoint x: 609, endPoint y: 548, distance: 35.4
click at [609, 548] on div "$7,801.63" at bounding box center [625, 547] width 48 height 14
drag, startPoint x: 991, startPoint y: 543, endPoint x: 968, endPoint y: 545, distance: 23.7
click at [968, 545] on div "$14.11" at bounding box center [978, 542] width 30 height 14
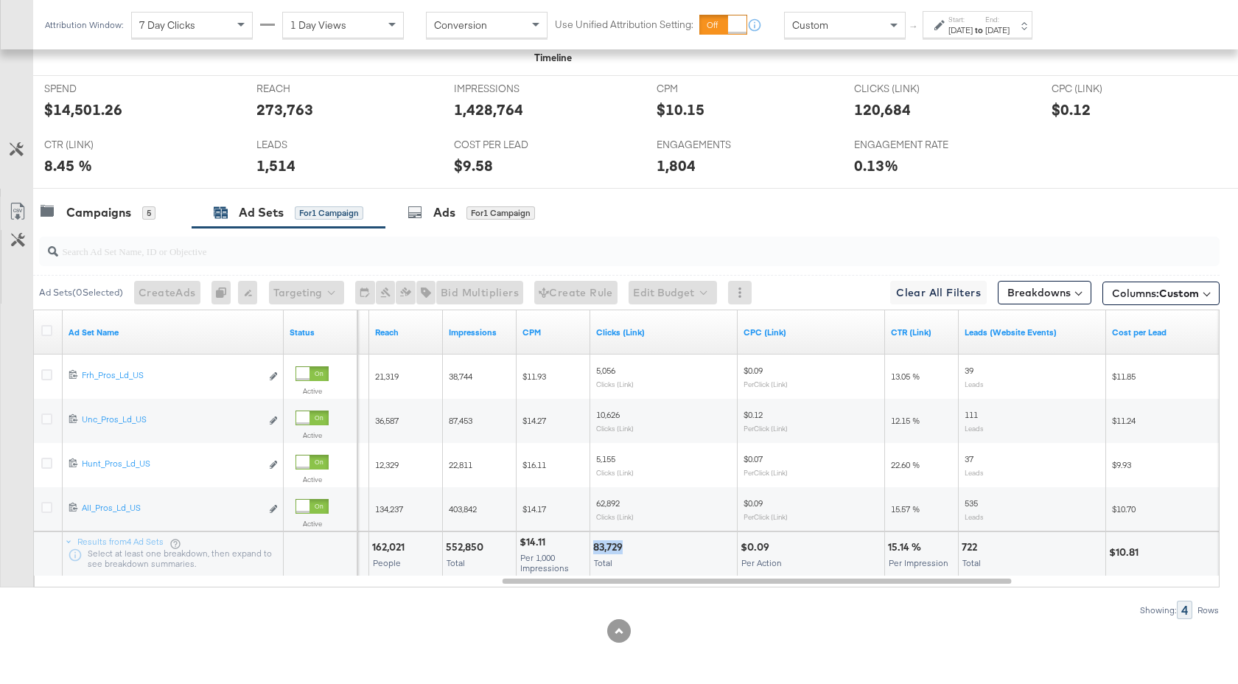
drag, startPoint x: 622, startPoint y: 548, endPoint x: 595, endPoint y: 548, distance: 26.5
click at [595, 548] on div "83,729" at bounding box center [610, 547] width 34 height 14
drag, startPoint x: 767, startPoint y: 549, endPoint x: 747, endPoint y: 551, distance: 20.0
click at [747, 551] on div "$0.09" at bounding box center [757, 547] width 33 height 14
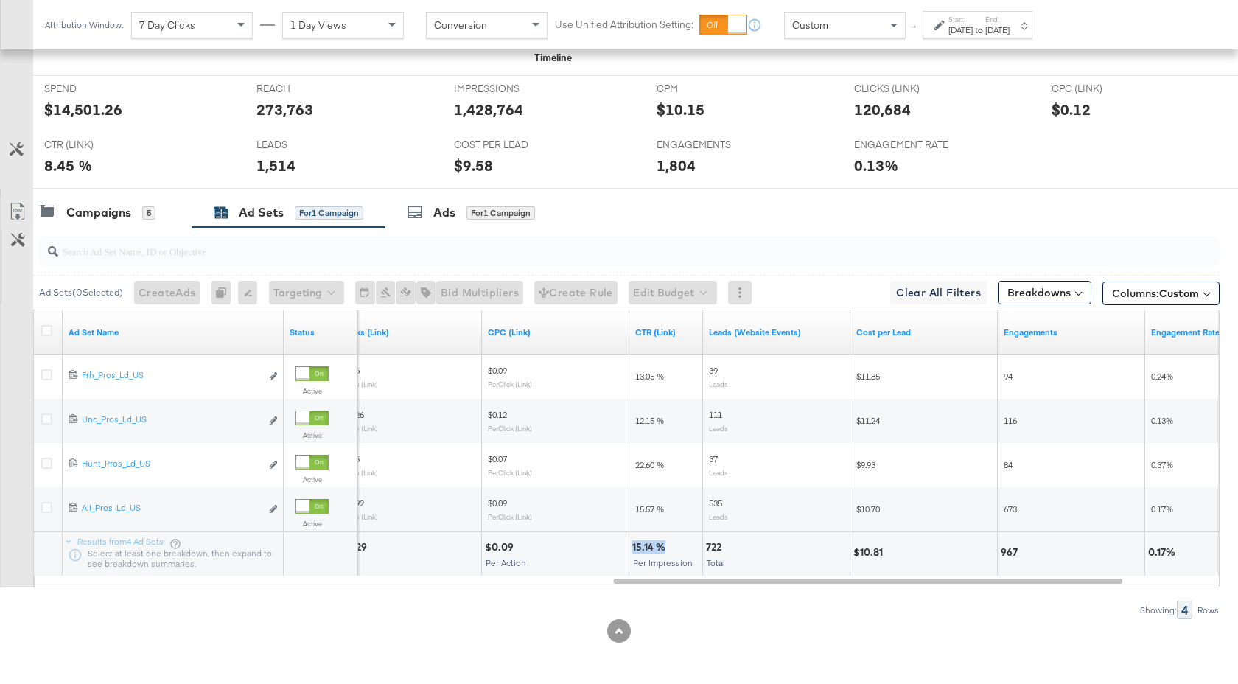
drag, startPoint x: 663, startPoint y: 546, endPoint x: 632, endPoint y: 548, distance: 31.0
click at [632, 548] on div "15.14 %" at bounding box center [651, 547] width 38 height 14
drag, startPoint x: 884, startPoint y: 551, endPoint x: 856, endPoint y: 551, distance: 27.3
click at [856, 551] on div "$10.81" at bounding box center [870, 552] width 34 height 14
